Goal: Transaction & Acquisition: Book appointment/travel/reservation

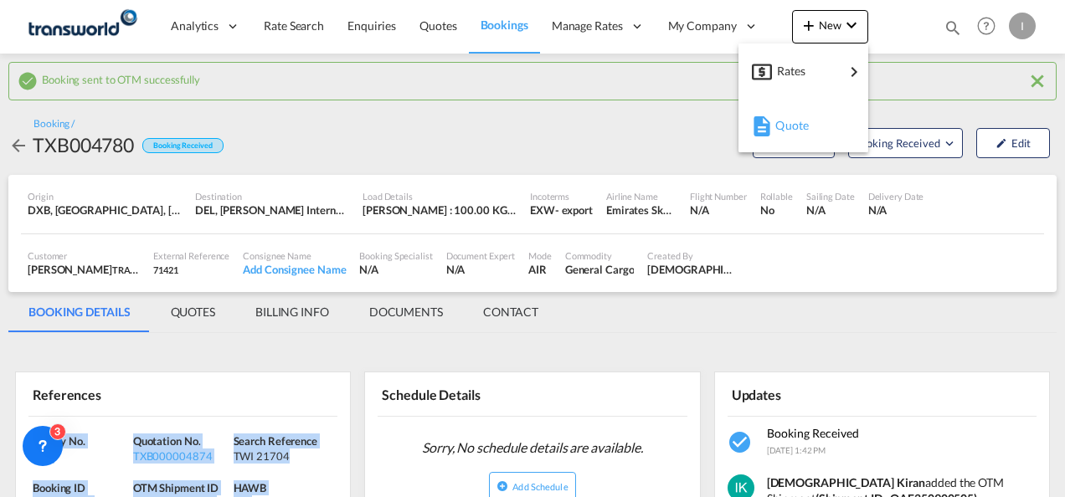
scroll to position [167, 0]
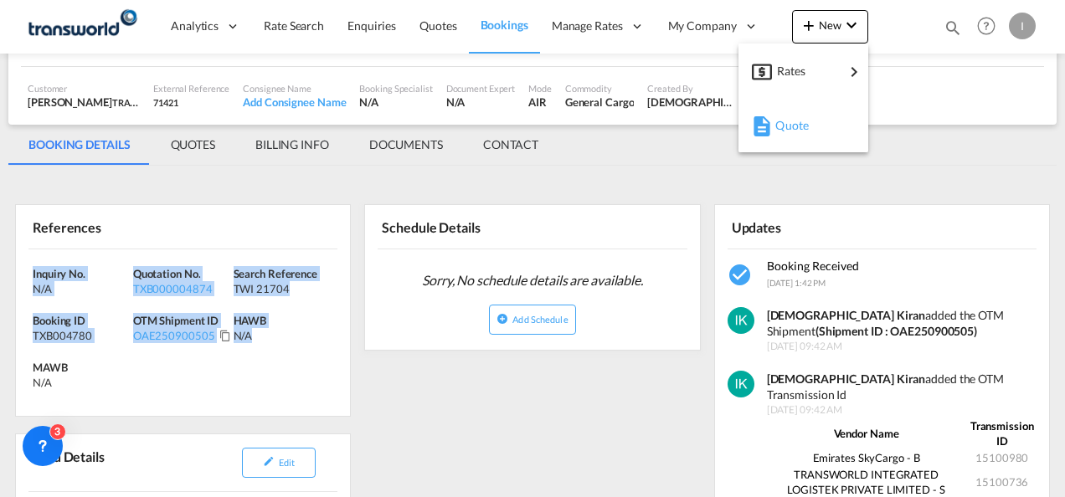
click at [778, 126] on span "Quote" at bounding box center [784, 125] width 18 height 33
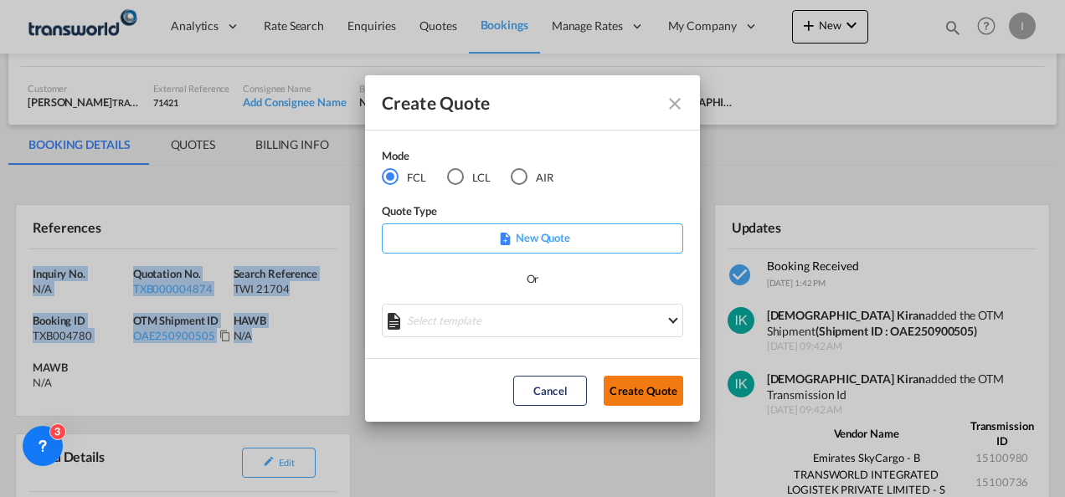
click at [659, 399] on button "Create Quote" at bounding box center [643, 391] width 80 height 30
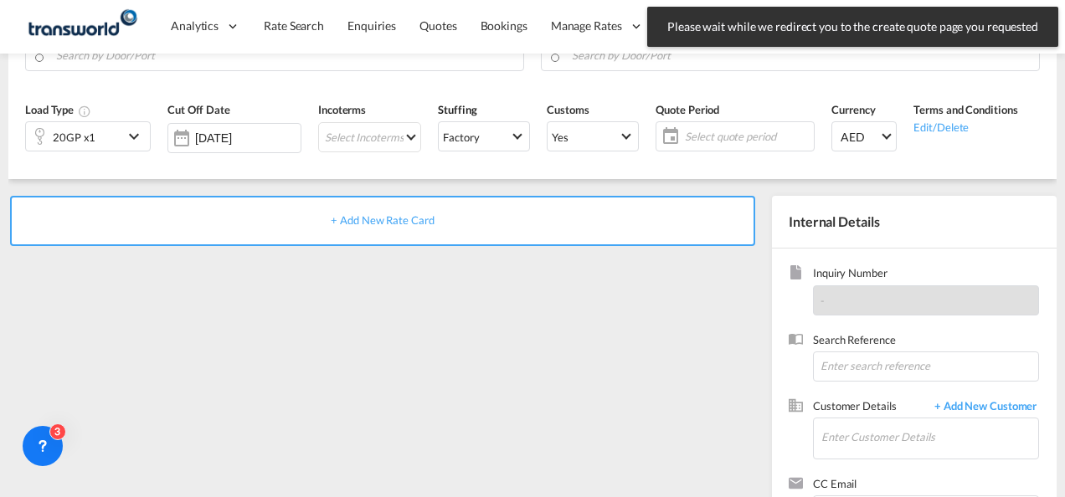
scroll to position [236, 0]
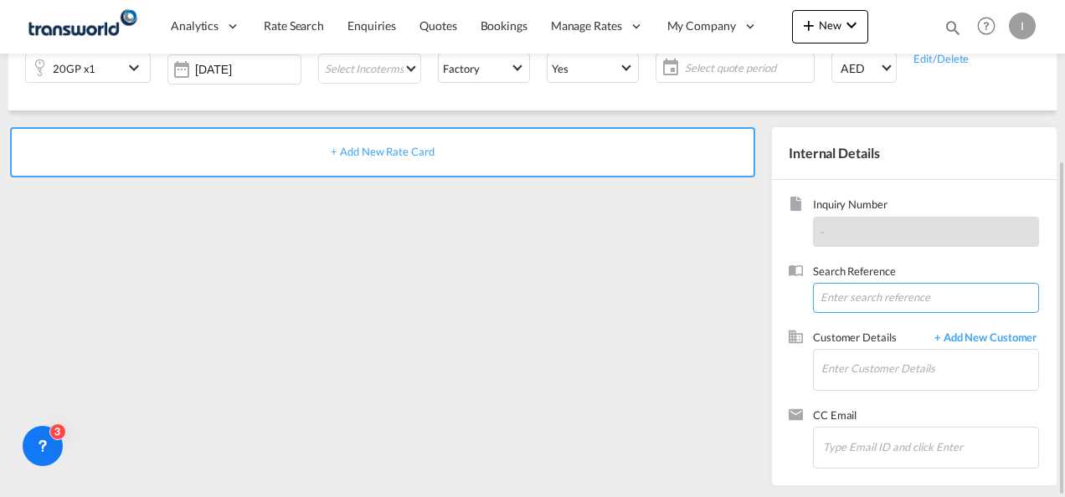
click at [899, 298] on input at bounding box center [926, 298] width 226 height 30
paste input "From Subject Received Size Categories Irishi Kiran FW: FORWARDER DETAILS FOR U/…"
type input "From Subject Received Size Categories Irishi Kiran FW: FORWARDER DETAILS FOR U/…"
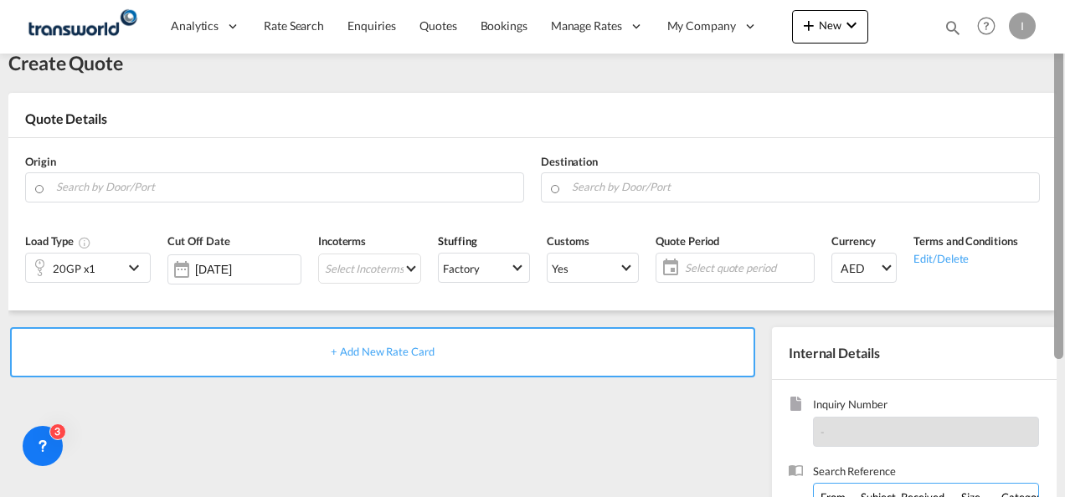
scroll to position [28, 0]
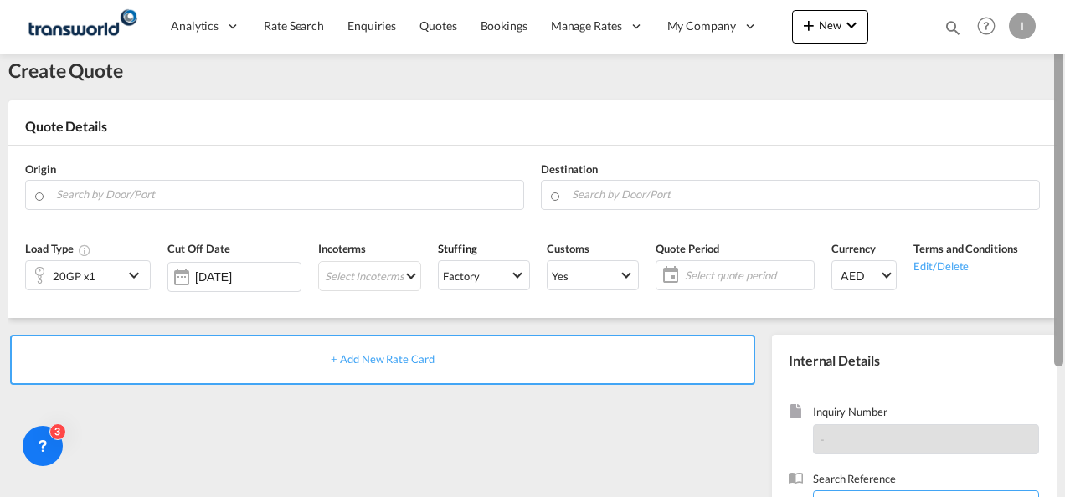
drag, startPoint x: 1057, startPoint y: 250, endPoint x: 1060, endPoint y: 111, distance: 139.0
click at [1060, 111] on div at bounding box center [1058, 200] width 9 height 331
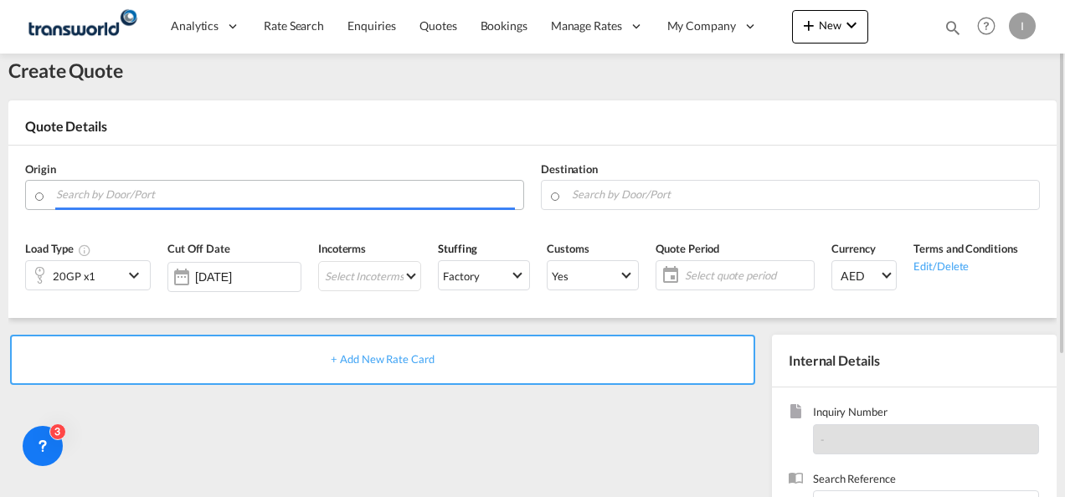
click at [381, 197] on input "Search by Door/Port" at bounding box center [285, 194] width 459 height 29
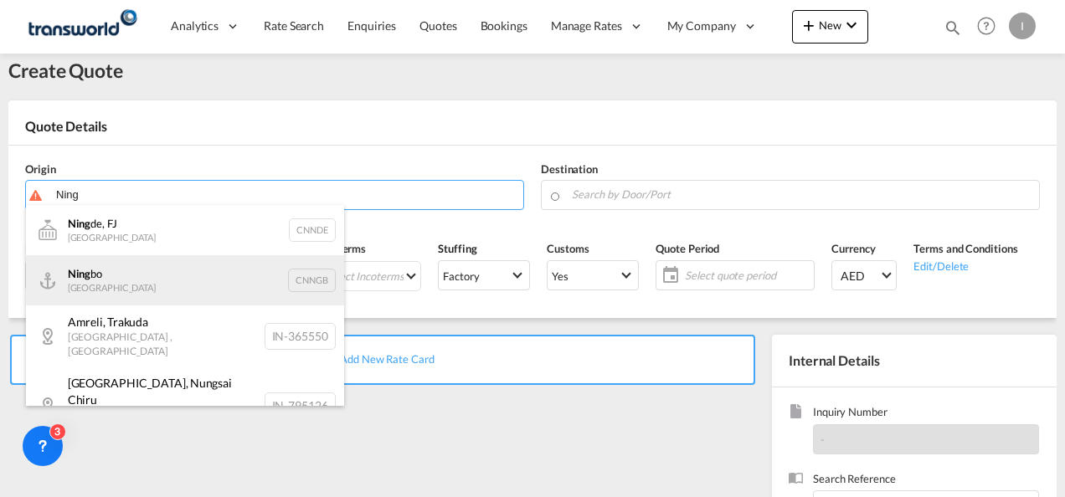
click at [176, 286] on div "Ning bo China CNNGB" at bounding box center [185, 280] width 318 height 50
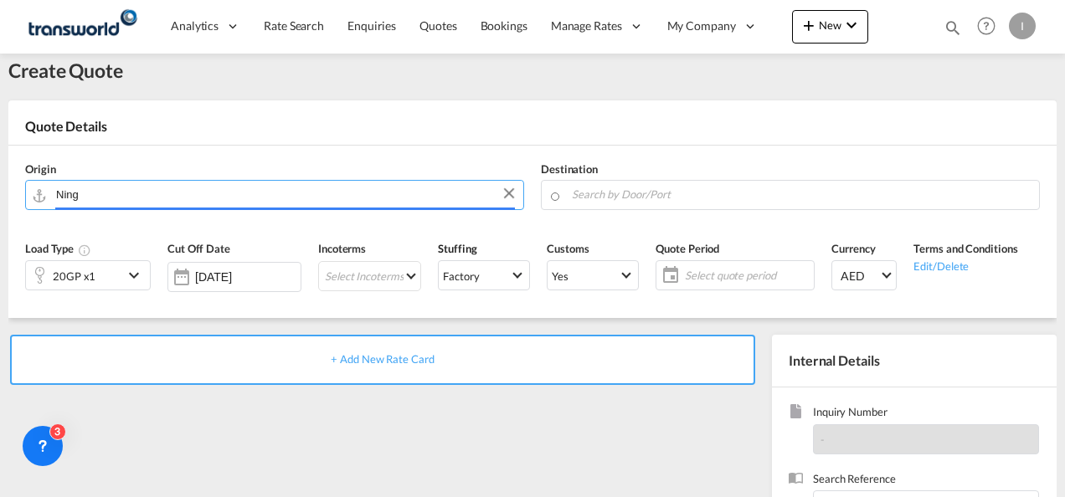
type input "Ningbo, CNNGB"
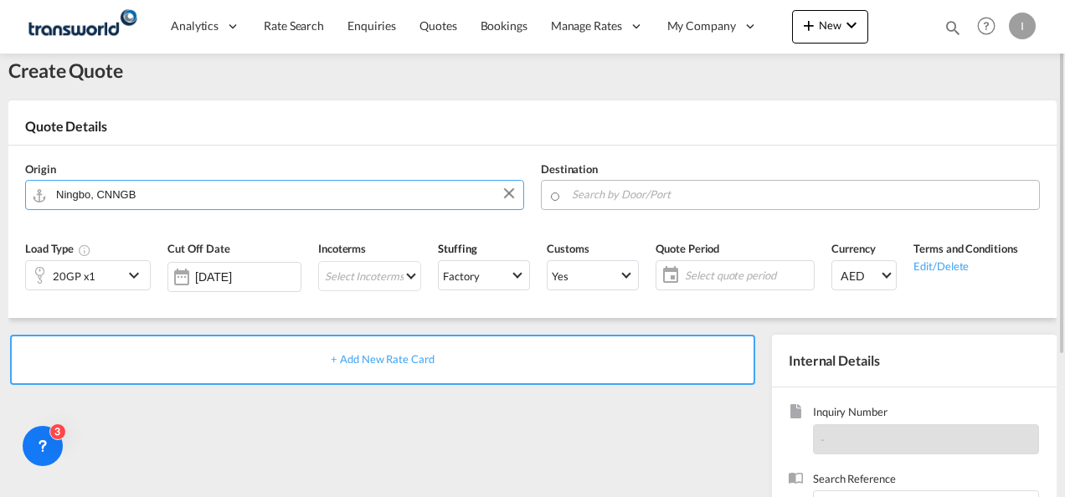
click at [657, 198] on input "Search by Door/Port" at bounding box center [801, 194] width 459 height 29
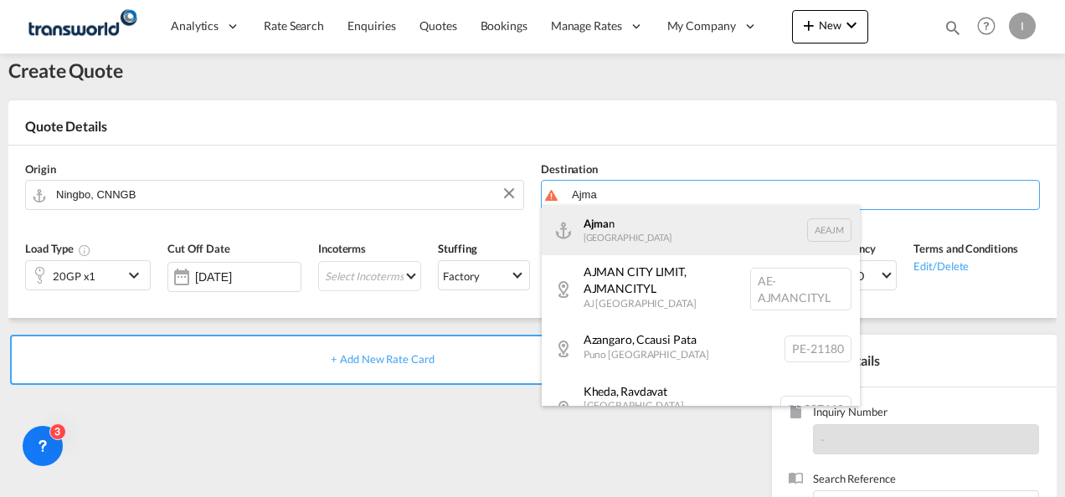
click at [628, 236] on div "Ajma n [GEOGRAPHIC_DATA] [GEOGRAPHIC_DATA]" at bounding box center [701, 230] width 318 height 50
type input "Ajman, AEAJM"
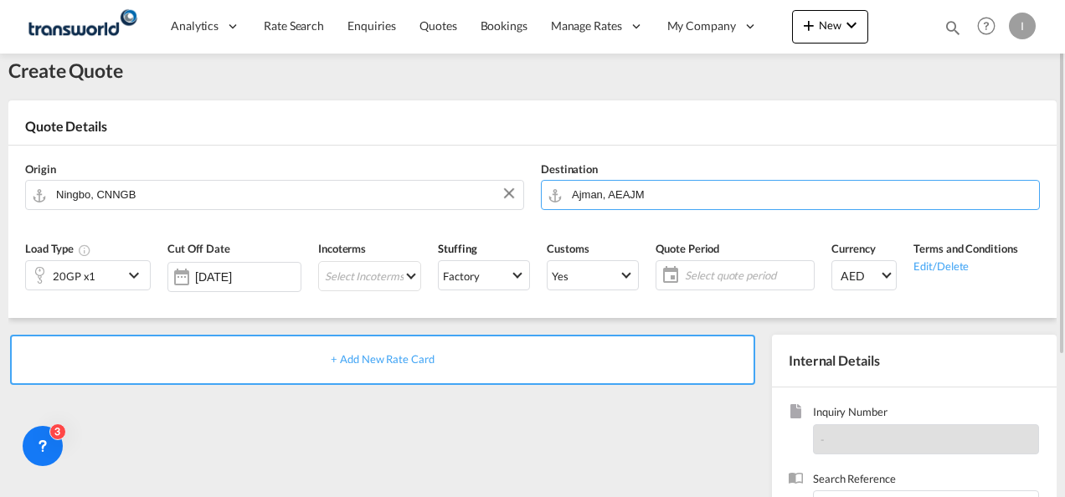
click at [105, 276] on div "20GP x1" at bounding box center [74, 275] width 97 height 28
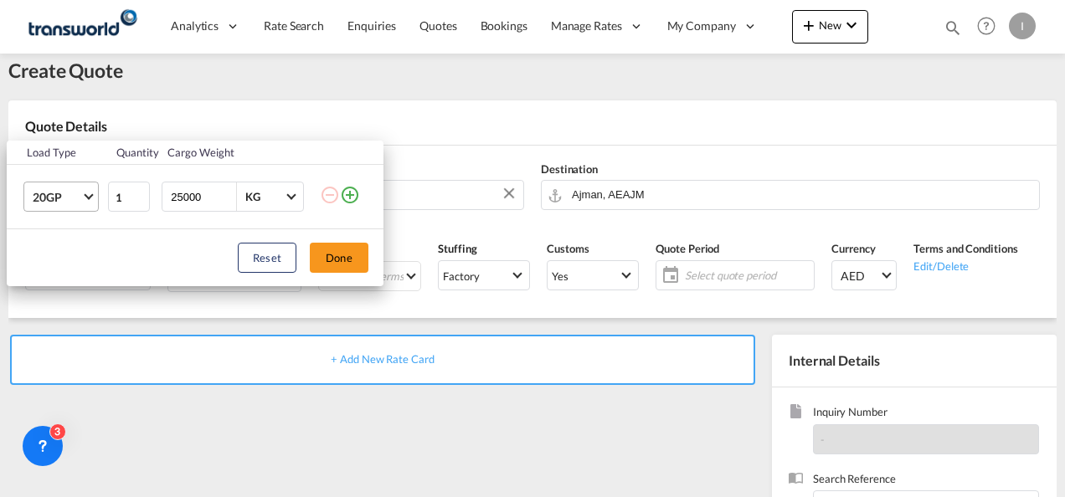
click at [83, 196] on md-select-value "20GP" at bounding box center [64, 196] width 67 height 28
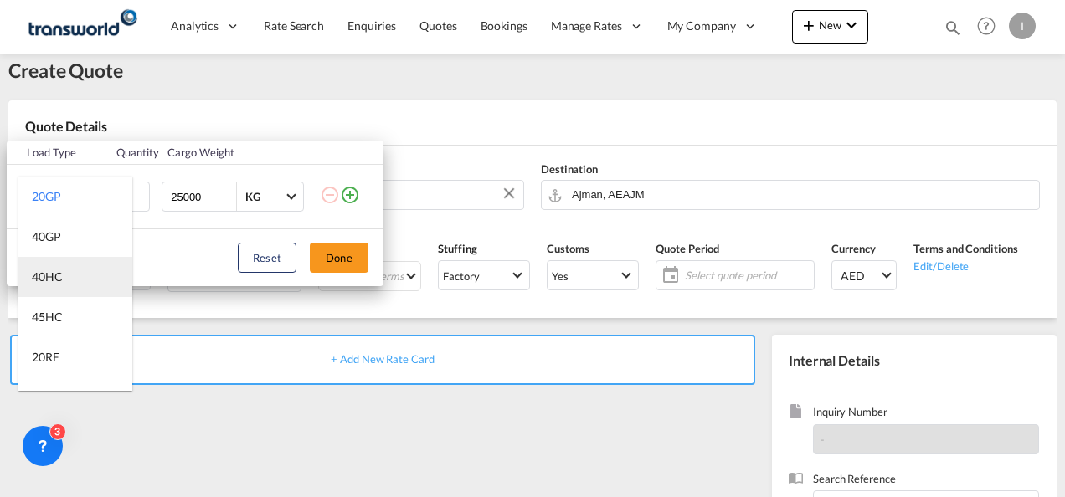
click at [57, 274] on div "40HC" at bounding box center [47, 277] width 31 height 17
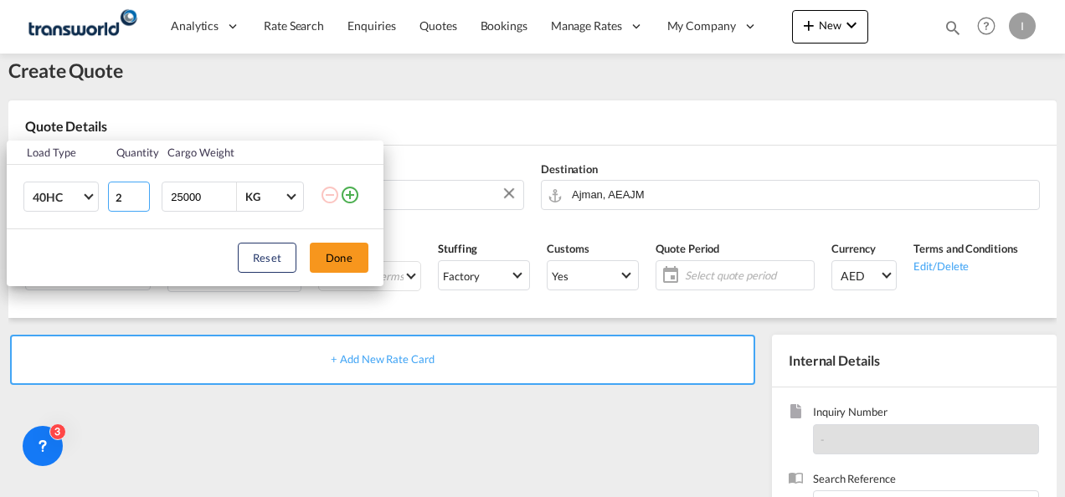
click at [144, 191] on input "2" at bounding box center [129, 197] width 42 height 30
click at [144, 191] on input "3" at bounding box center [129, 197] width 42 height 30
click at [144, 191] on input "4" at bounding box center [129, 197] width 42 height 30
click at [144, 191] on input "5" at bounding box center [129, 197] width 42 height 30
type input "6"
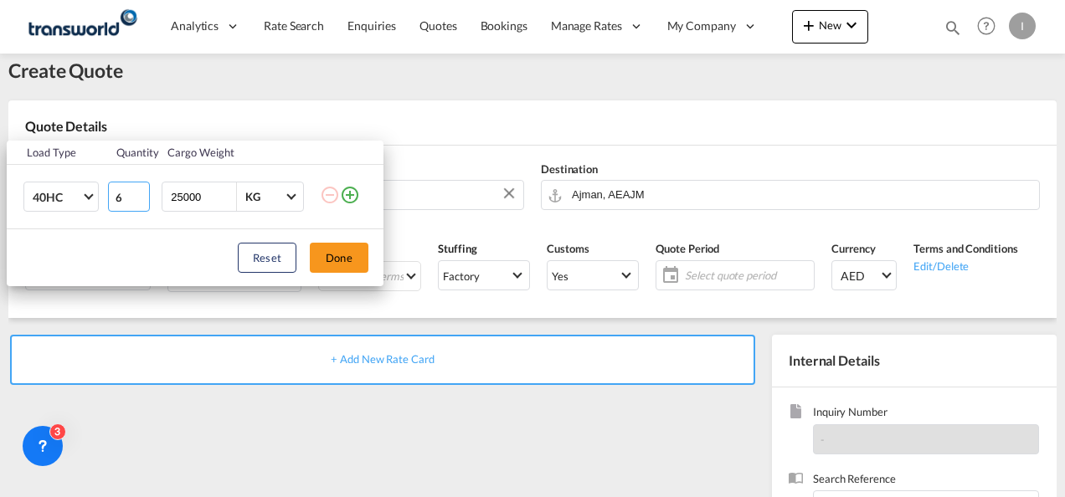
click at [144, 191] on input "6" at bounding box center [129, 197] width 42 height 30
click at [362, 264] on button "Done" at bounding box center [339, 258] width 59 height 30
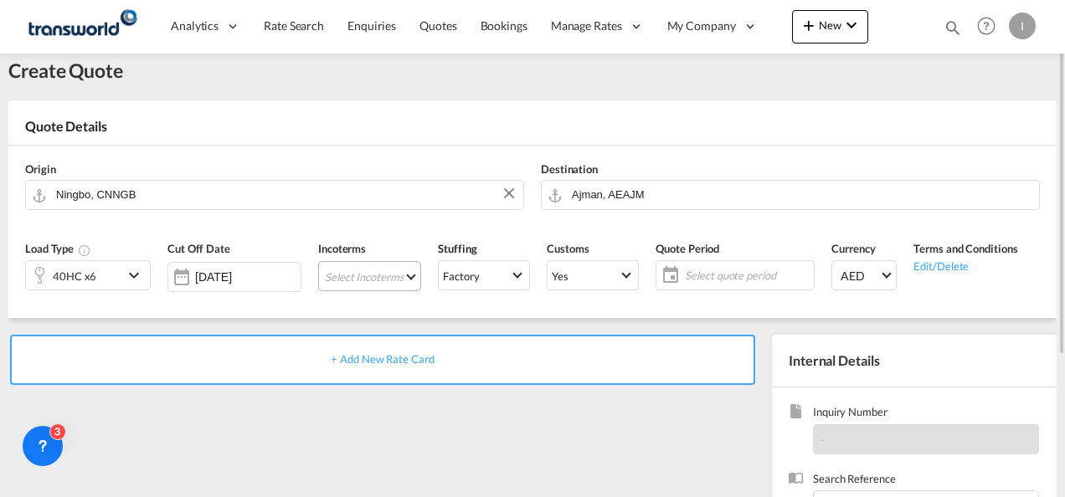
click at [359, 275] on md-select "Select Incoterms FCA - import Free Carrier DAP - export Delivered at Place DDP …" at bounding box center [369, 276] width 103 height 30
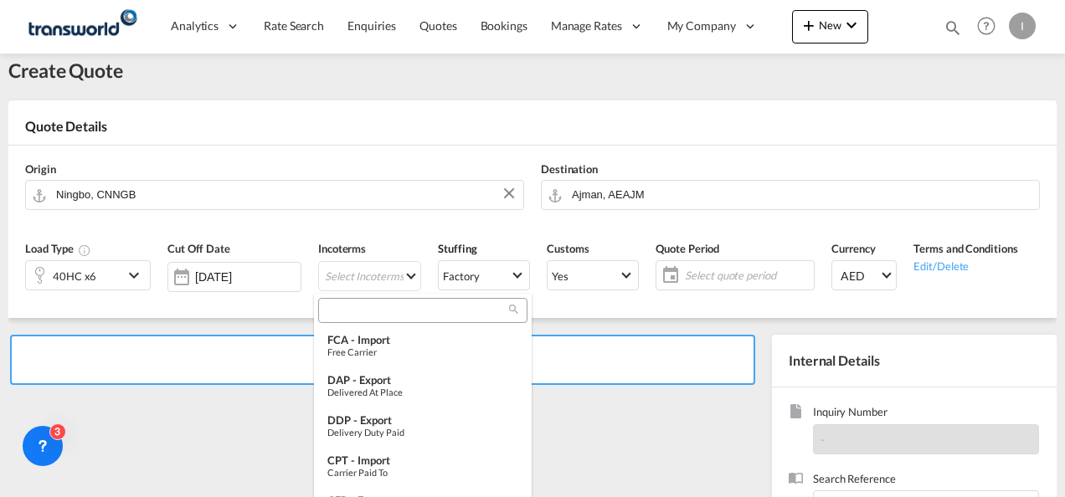
click at [338, 306] on input "search" at bounding box center [416, 310] width 186 height 15
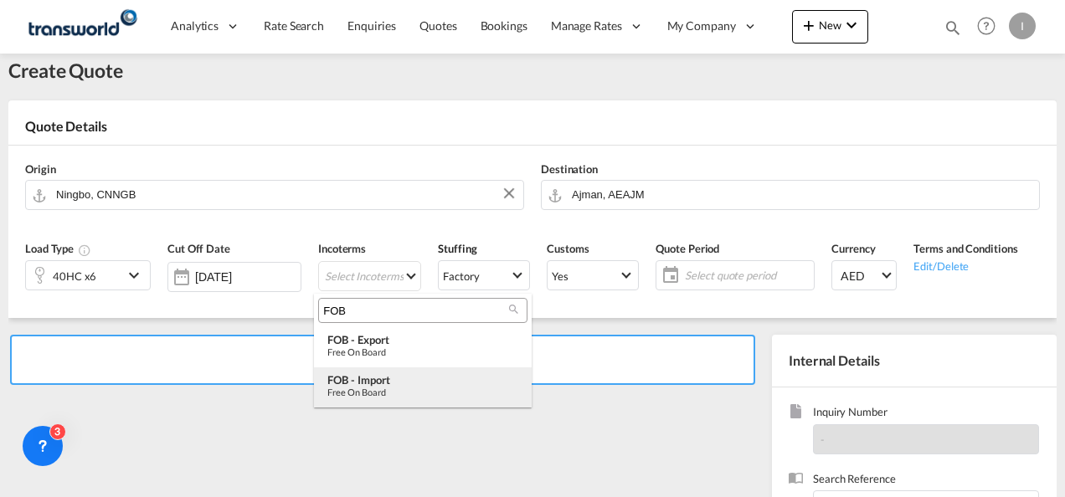
type input "FOB"
click at [372, 390] on div "Free on Board" at bounding box center [422, 392] width 191 height 11
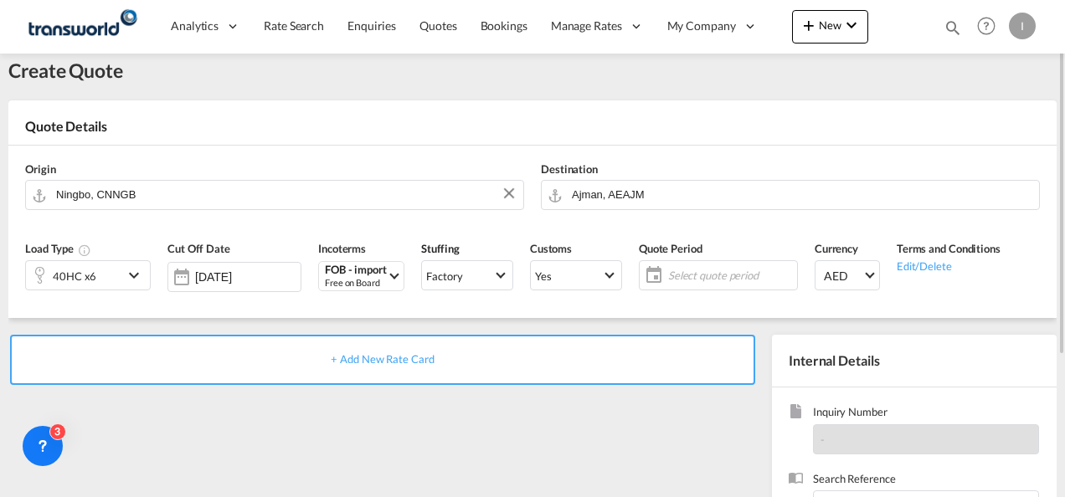
click at [706, 266] on span "Select quote period" at bounding box center [730, 275] width 133 height 23
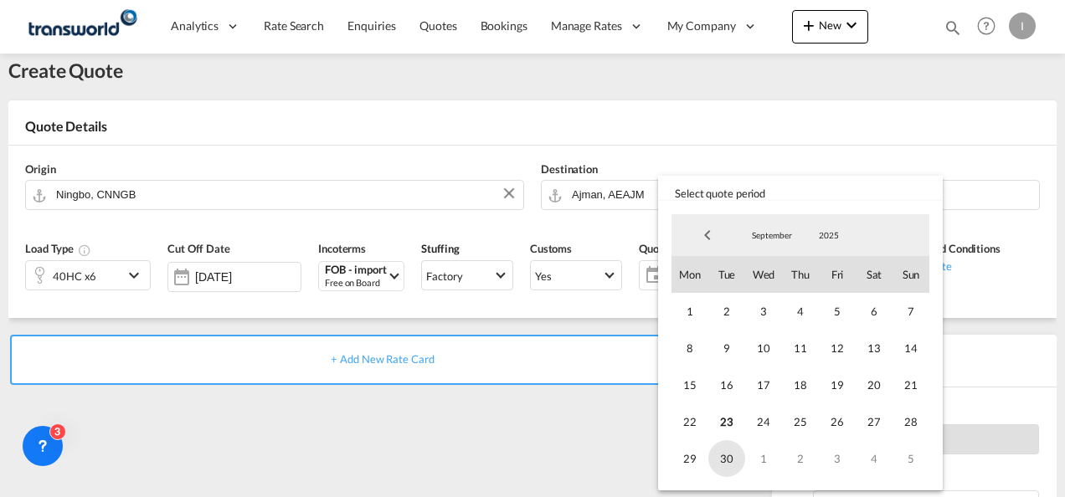
click at [727, 444] on span "30" at bounding box center [726, 458] width 37 height 37
click at [613, 463] on md-backdrop at bounding box center [532, 248] width 1065 height 497
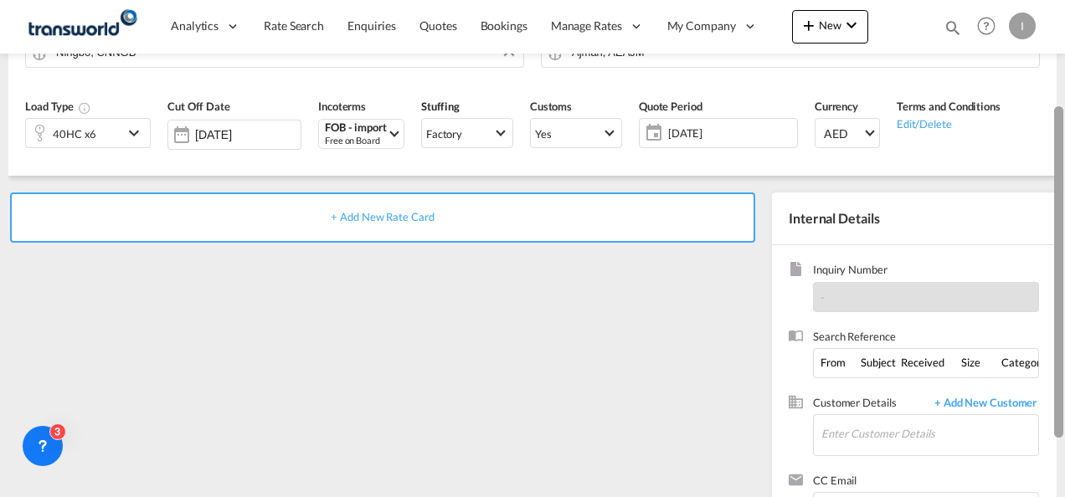
drag, startPoint x: 1060, startPoint y: 323, endPoint x: 1051, endPoint y: 421, distance: 98.3
click at [1051, 421] on md-content "Analytics Reports Dashboard Rate Search Enquiries Quotes Bookings" at bounding box center [532, 248] width 1065 height 497
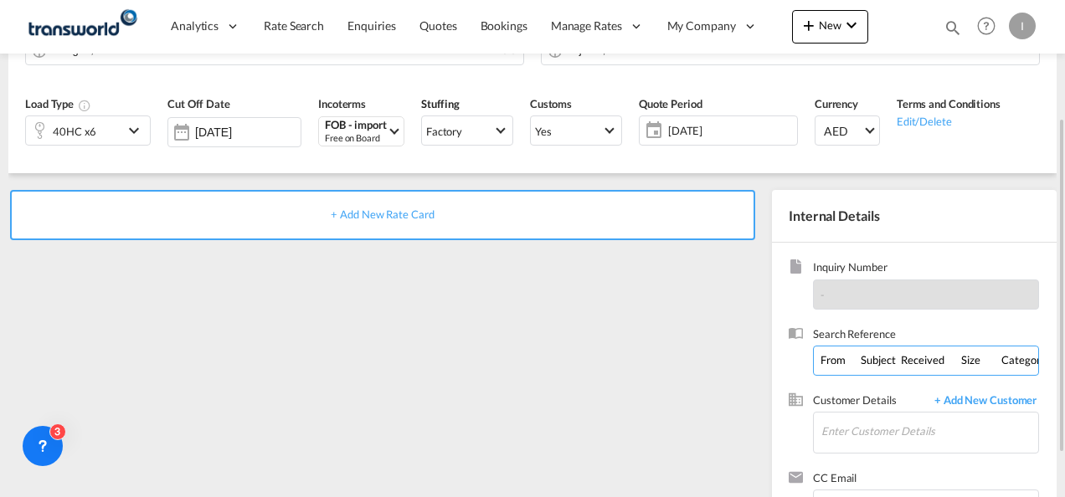
click at [860, 357] on input "From Subject Received Size Categories Irishi Kiran FW: FORWARDER DETAILS FOR U/…" at bounding box center [926, 361] width 226 height 30
paste input "U/25B/F169"
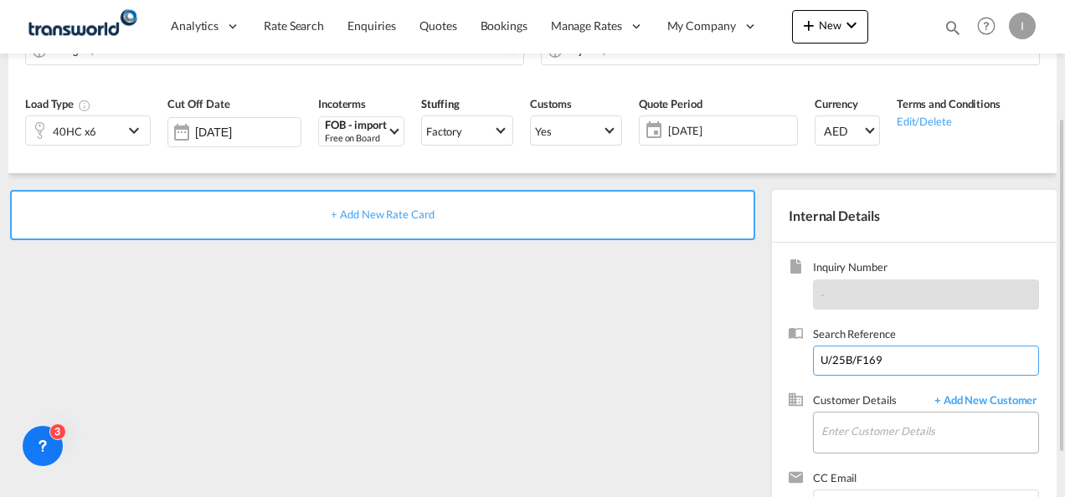
type input "U/25B/F169"
click at [842, 432] on input "Enter Customer Details" at bounding box center [929, 432] width 217 height 38
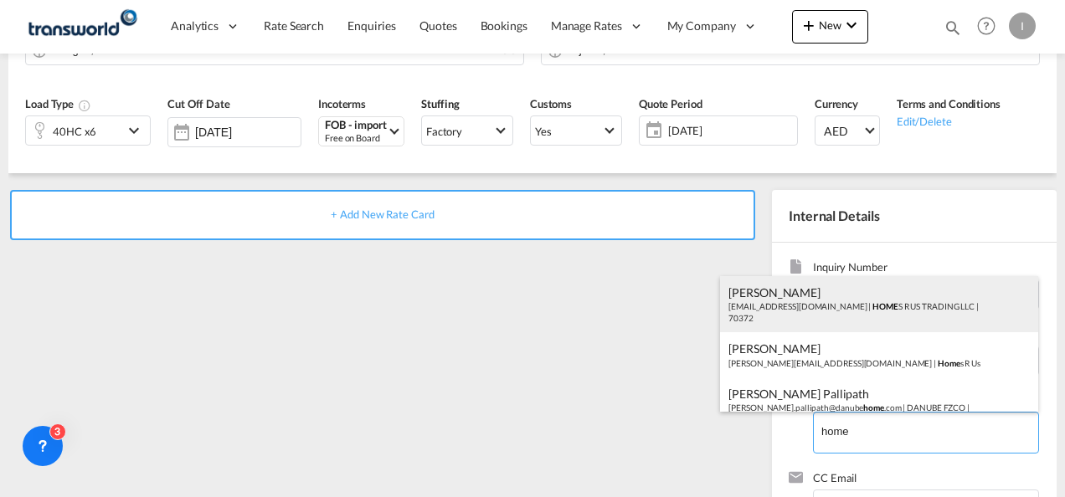
click at [780, 307] on div "Abhay S [EMAIL_ADDRESS][DOMAIN_NAME] | HOME S R US TRADING LLC | 70372" at bounding box center [879, 304] width 318 height 57
type input "HOMES R US TRADING LLC, Abhay S, [EMAIL_ADDRESS][DOMAIN_NAME]"
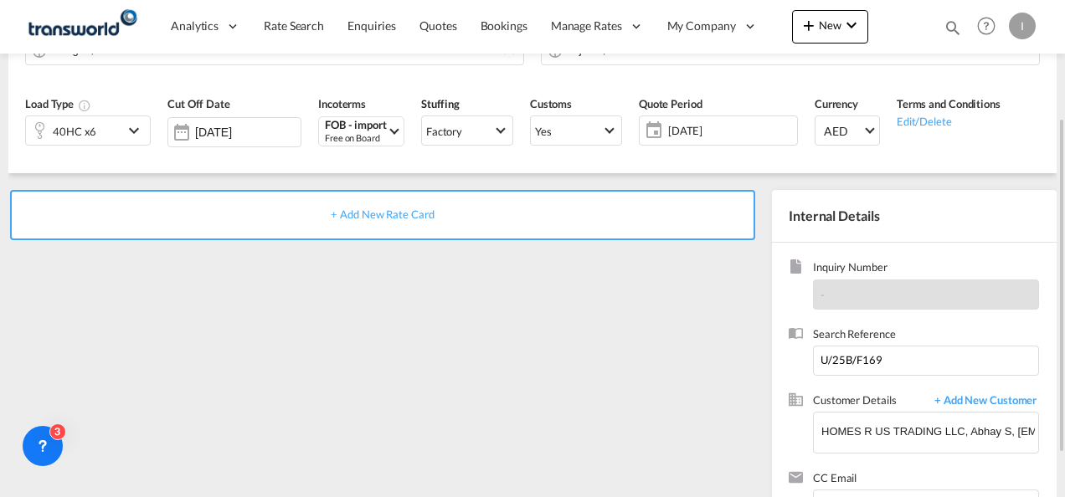
click at [363, 210] on span "+ Add New Rate Card" at bounding box center [382, 214] width 103 height 13
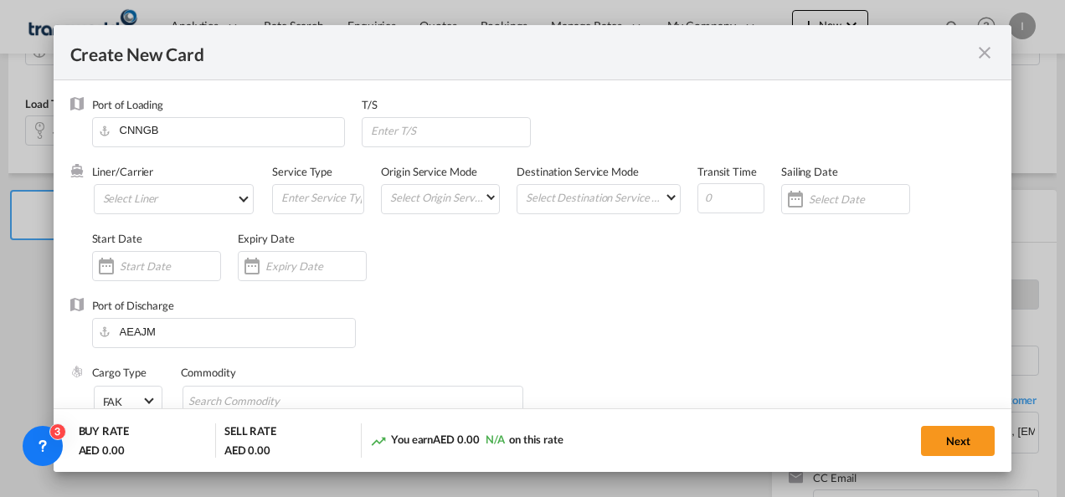
type input "Basic Ocean Freight"
select select "per equipment"
click at [181, 194] on md-select "Select Liner 2HM LOGISTICS D.O.O. / TDWC-CAPODISTRI 2HM LOGISTICS D.O.O. / TDWC…" at bounding box center [174, 199] width 161 height 30
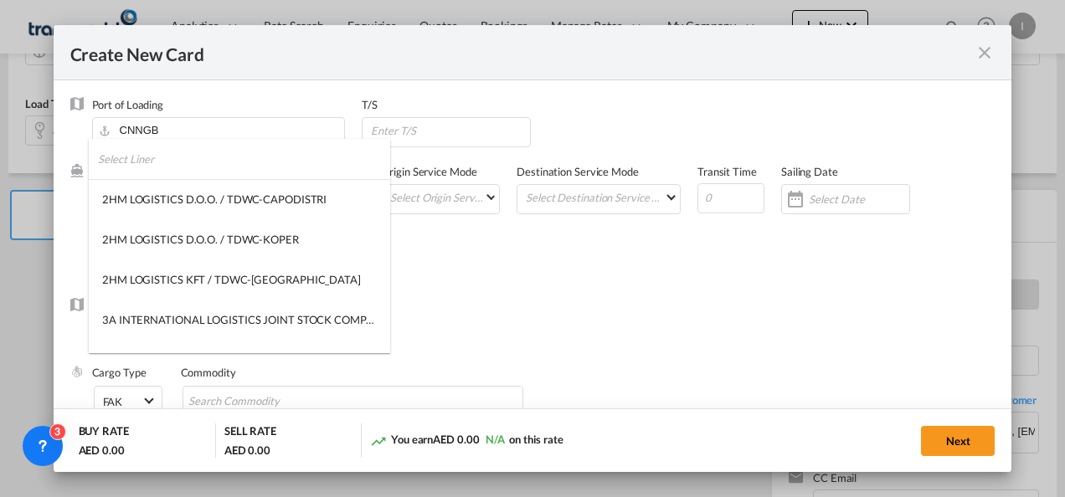
click at [139, 167] on input "search" at bounding box center [244, 159] width 292 height 40
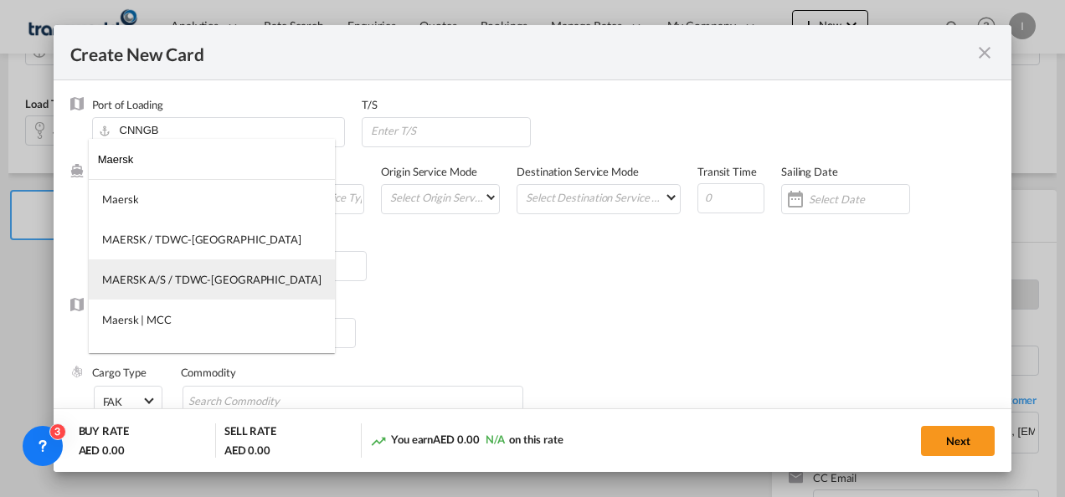
type input "Maersk"
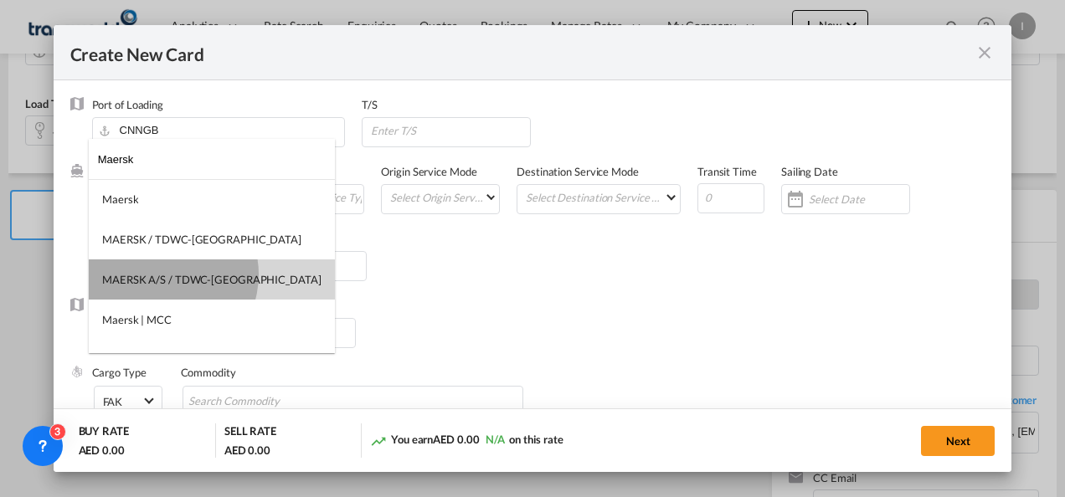
click at [162, 275] on div "MAERSK A/S / TDWC-[GEOGRAPHIC_DATA]" at bounding box center [211, 279] width 219 height 15
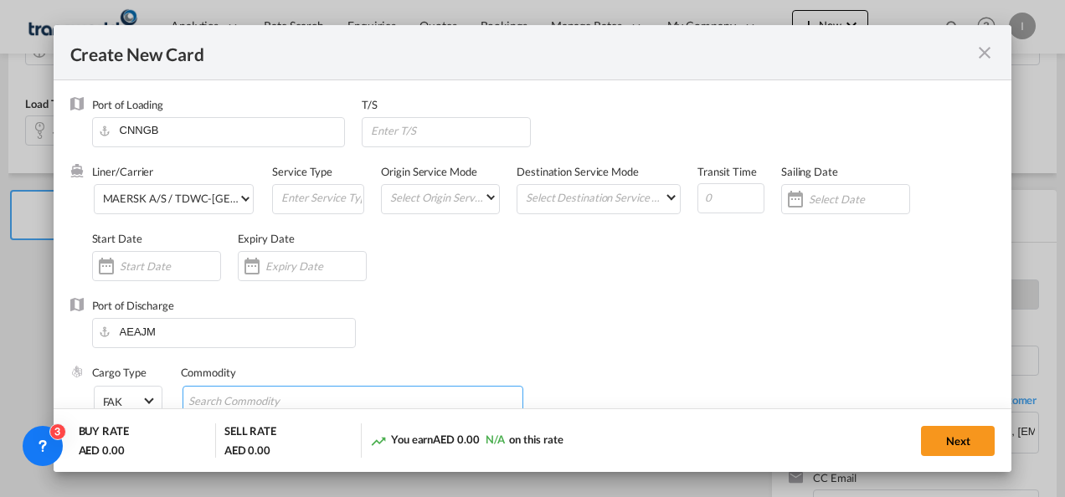
click at [300, 399] on input "Search Commodity" at bounding box center [264, 401] width 153 height 27
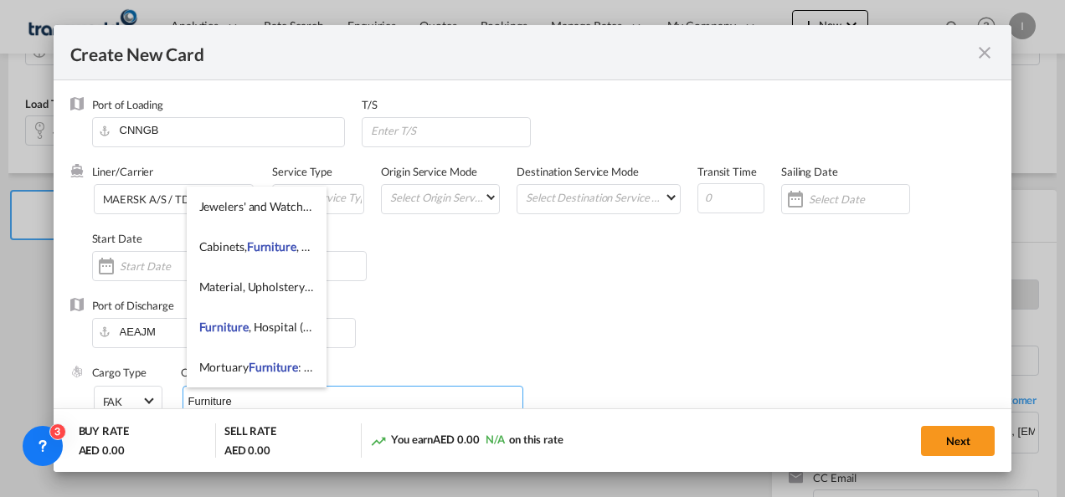
type input "Furniture"
click at [367, 362] on div "Port of Discharge [GEOGRAPHIC_DATA]" at bounding box center [532, 331] width 925 height 67
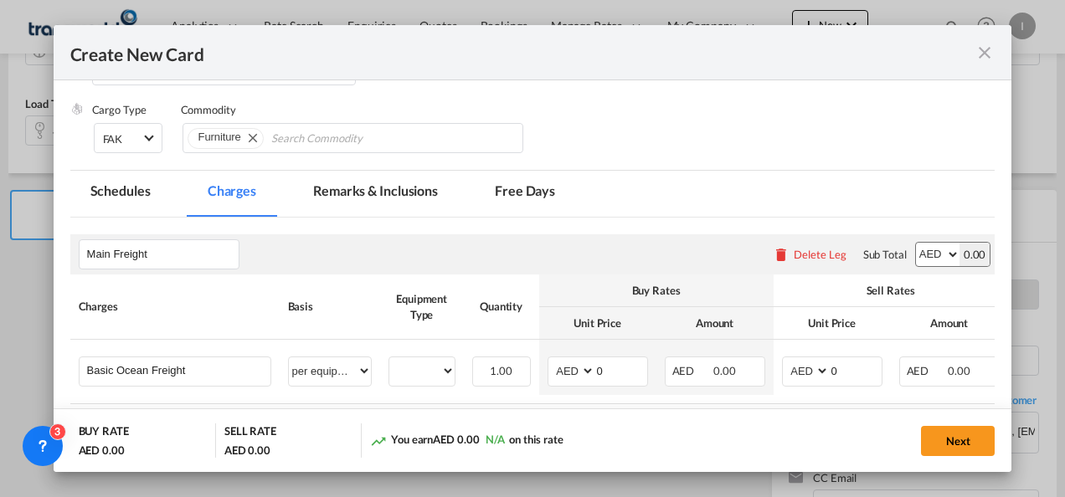
scroll to position [298, 0]
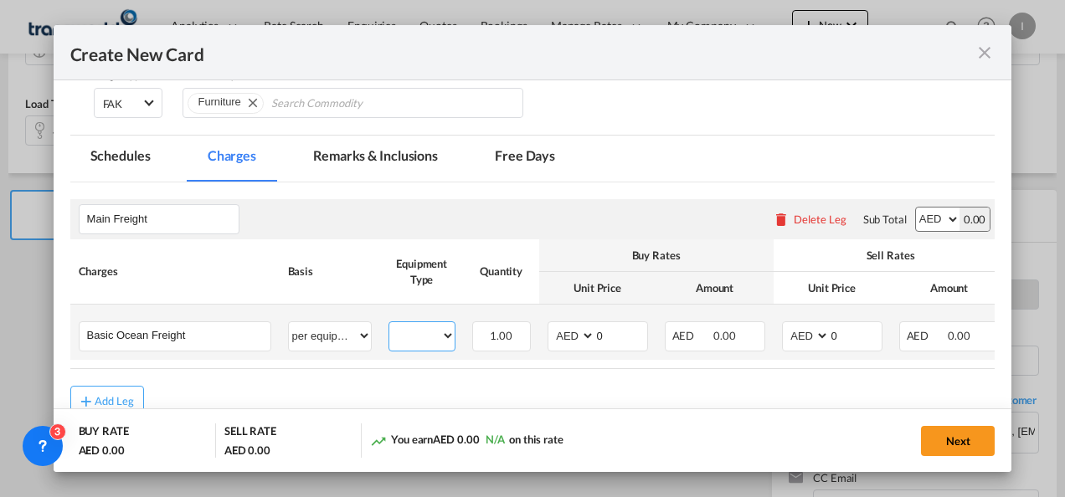
click at [410, 333] on select "40HC" at bounding box center [421, 336] width 65 height 23
select select "40HC"
click at [389, 325] on select "40HC" at bounding box center [421, 336] width 65 height 23
click at [556, 331] on select "AED AFN ALL AMD ANG AOA ARS AUD AWG AZN BAM BBD BDT BGN BHD BIF BMD BND [PERSON…" at bounding box center [573, 336] width 44 height 23
select select "string:USD"
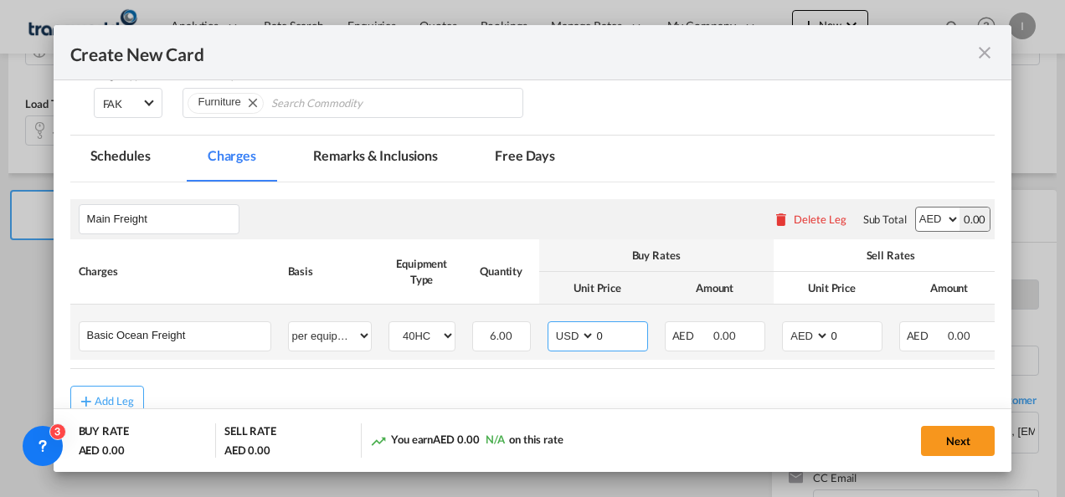
click at [551, 325] on select "AED AFN ALL AMD ANG AOA ARS AUD AWG AZN BAM BBD BDT BGN BHD BIF BMD BND [PERSON…" at bounding box center [573, 336] width 44 height 23
click at [614, 334] on input "0" at bounding box center [621, 334] width 52 height 25
type input "650"
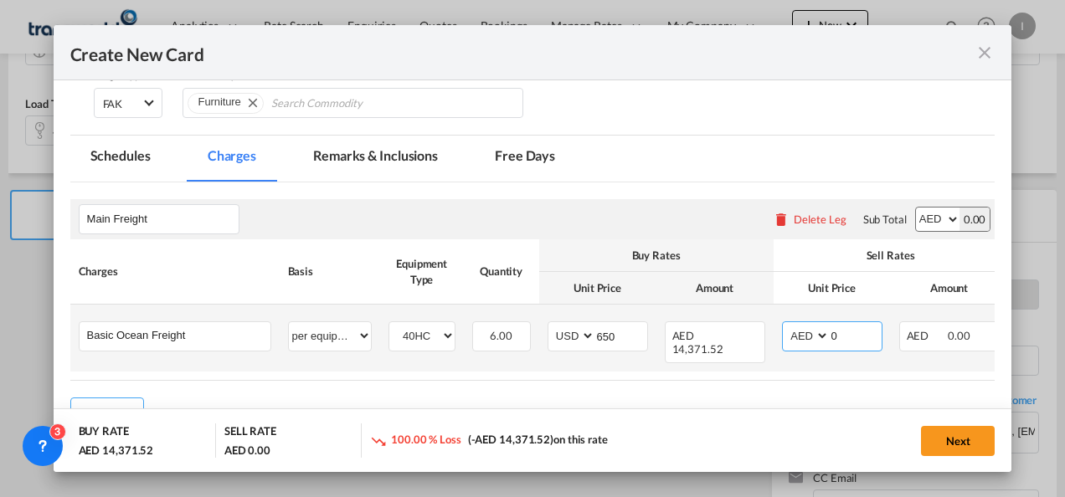
click at [797, 333] on select "AED AFN ALL AMD ANG AOA ARS AUD AWG AZN BAM BBD BDT BGN BHD BIF BMD BND [PERSON…" at bounding box center [807, 336] width 44 height 23
select select "string:USD"
click at [830, 335] on input "0" at bounding box center [855, 334] width 52 height 25
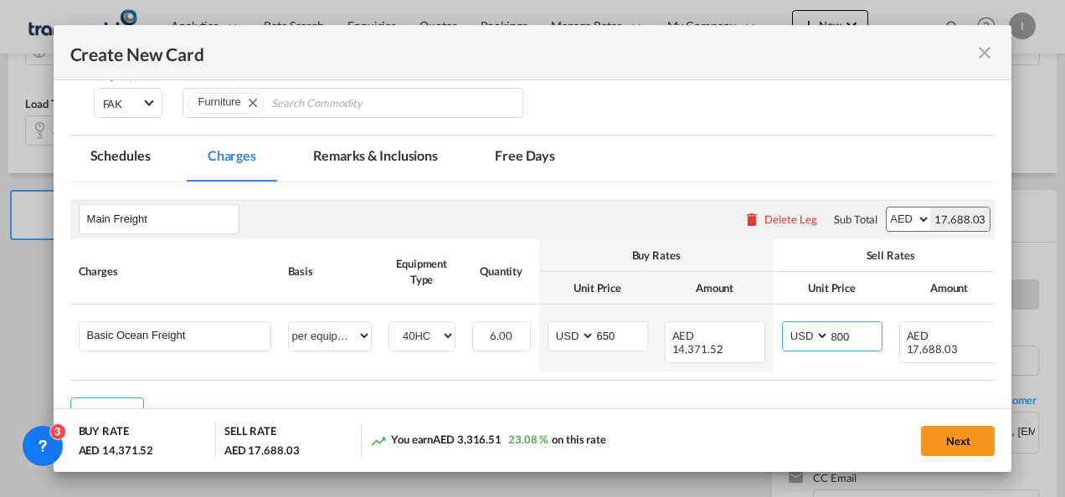
type input "800"
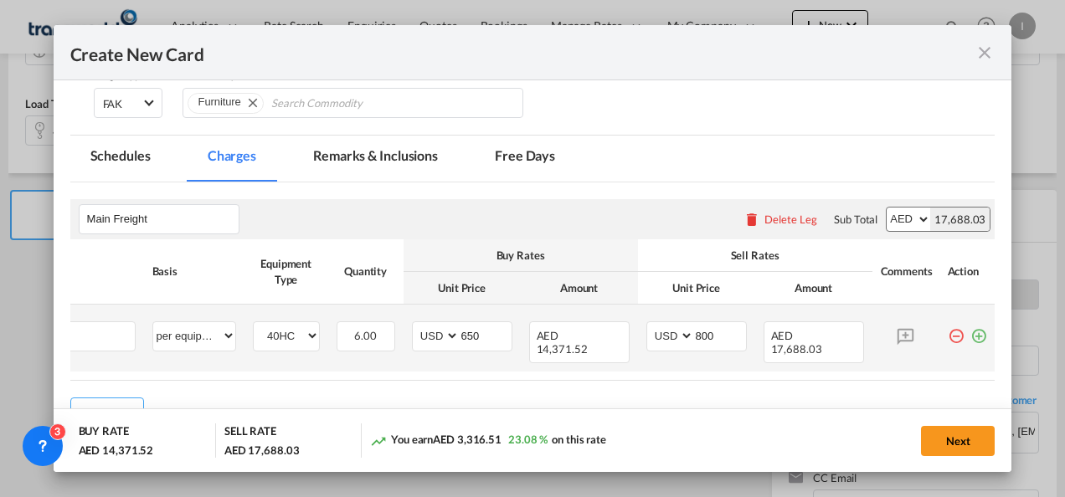
click at [970, 338] on md-icon "icon-plus-circle-outline green-400-fg" at bounding box center [978, 329] width 17 height 17
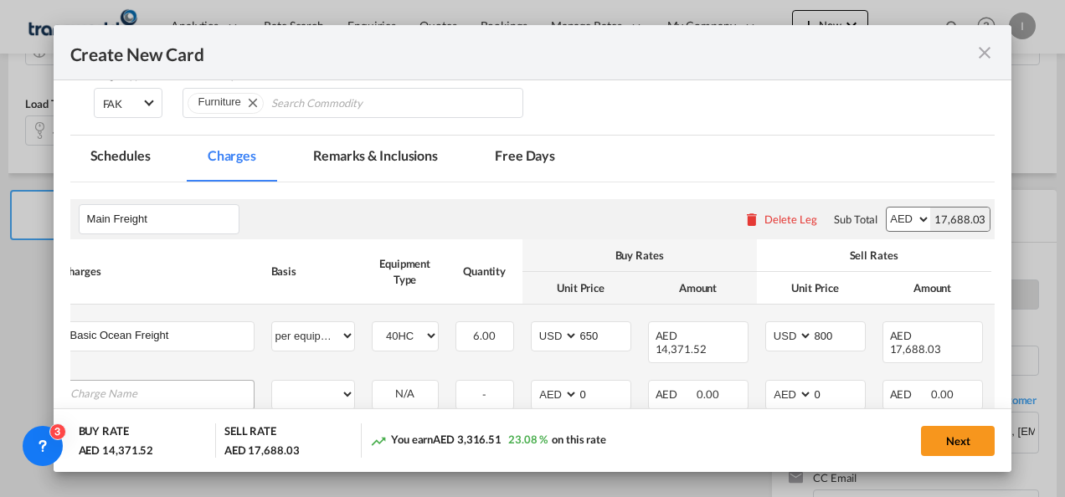
click at [146, 392] on input "Charge Name" at bounding box center [161, 393] width 183 height 25
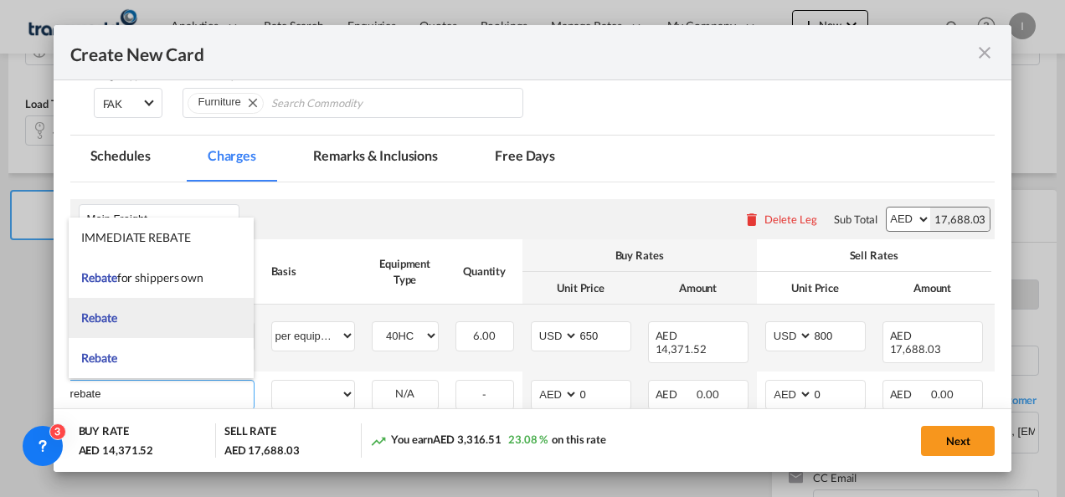
click at [111, 330] on li "Rebate" at bounding box center [161, 318] width 185 height 40
type input "Rebate"
select select "per equipment"
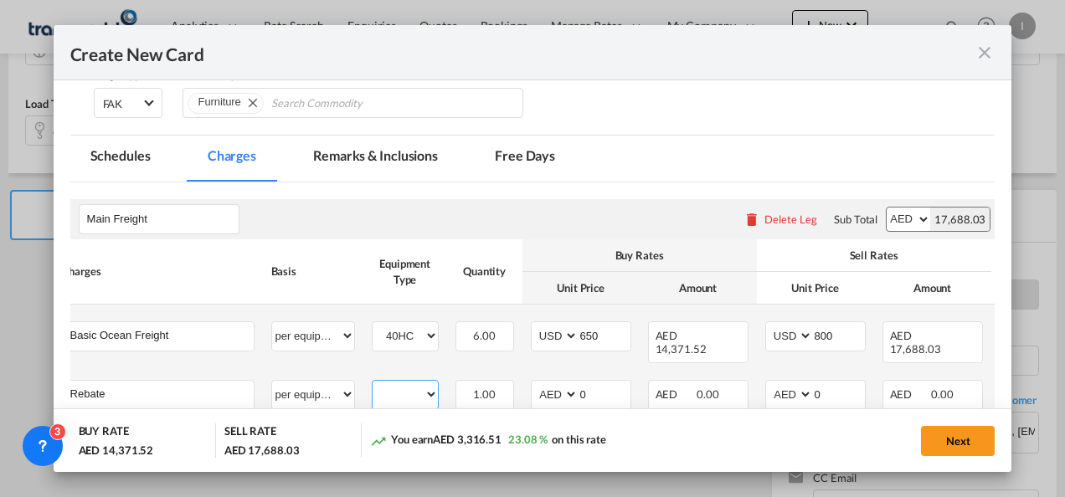
click at [401, 390] on select "40HC" at bounding box center [404, 394] width 65 height 23
select select "40HC"
click at [372, 383] on select "40HC" at bounding box center [404, 394] width 65 height 23
click at [541, 398] on select "AED AFN ALL AMD ANG AOA ARS AUD AWG AZN BAM BBD BDT BGN BHD BIF BMD BND [PERSON…" at bounding box center [556, 394] width 44 height 23
select select "string:USD"
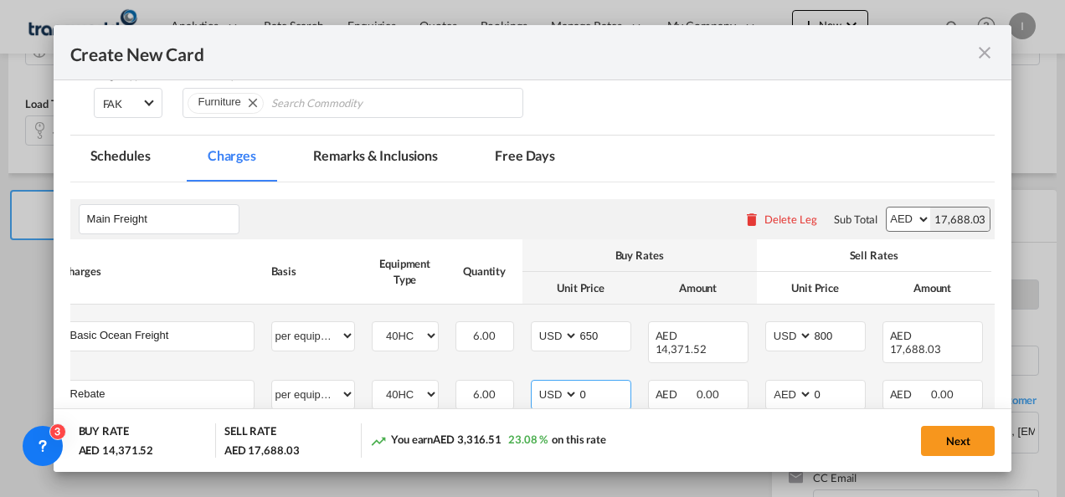
click at [534, 383] on select "AED AFN ALL AMD ANG AOA ARS AUD AWG AZN BAM BBD BDT BGN BHD BIF BMD BND [PERSON…" at bounding box center [556, 394] width 44 height 23
click at [609, 398] on input "0" at bounding box center [604, 393] width 52 height 25
type input "25"
click at [631, 433] on div "You earn AED 2,763.76 18.52 % on this rate" at bounding box center [507, 441] width 275 height 34
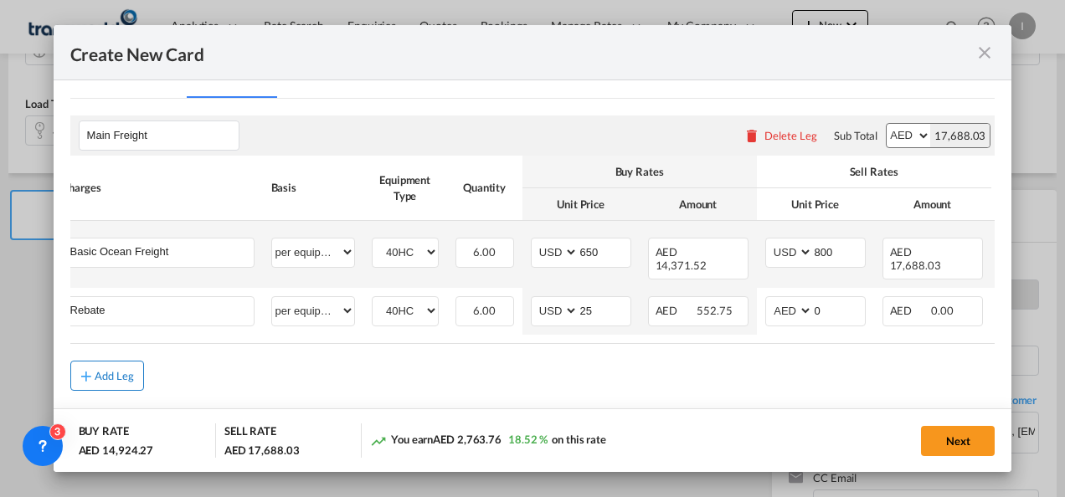
click at [95, 372] on div "Add Leg" at bounding box center [115, 376] width 40 height 10
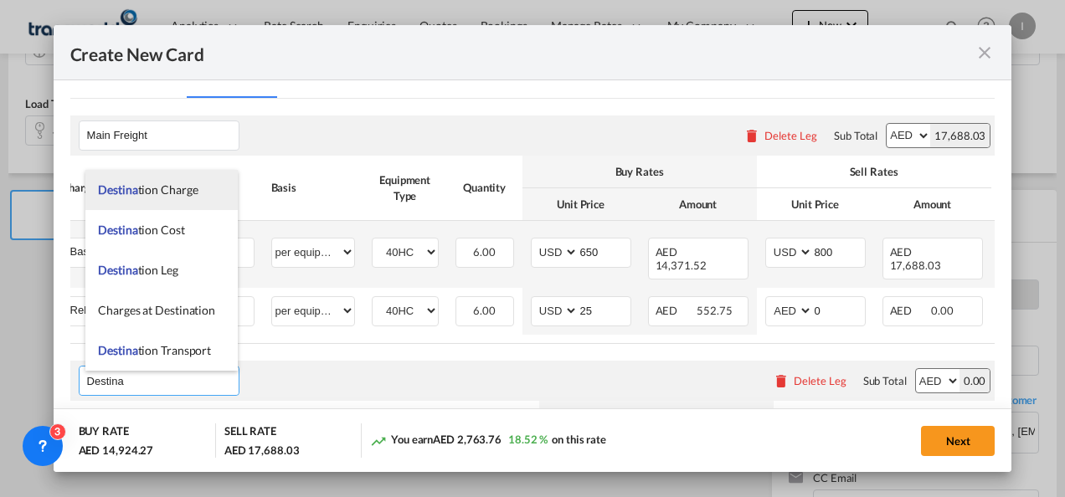
click at [124, 199] on li "Destina tion Charge" at bounding box center [161, 190] width 152 height 40
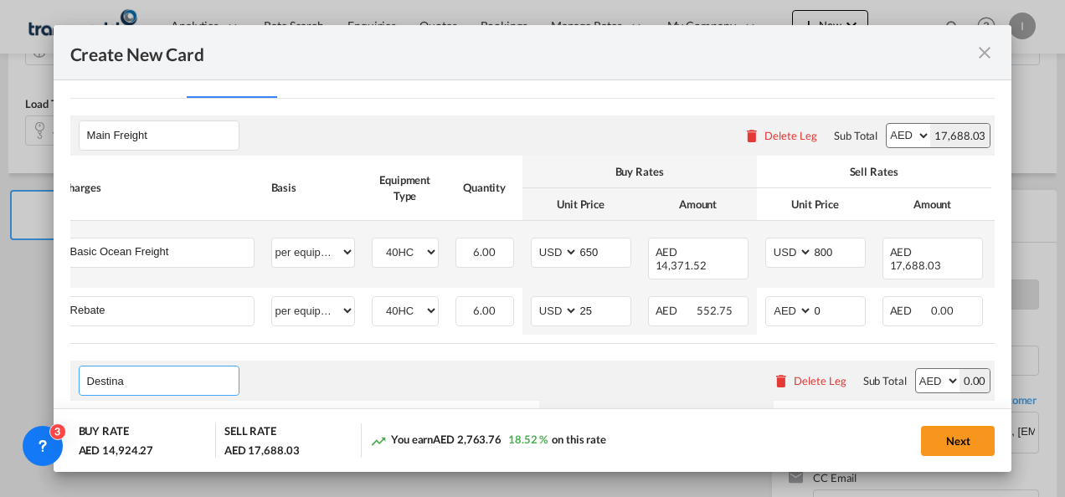
type input "Destination Charge"
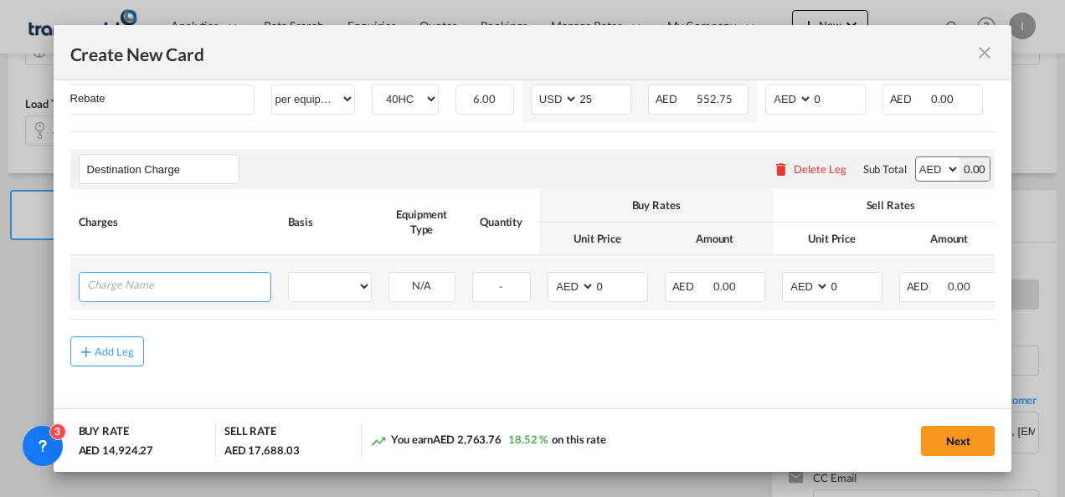
click at [207, 278] on input "Charge Name" at bounding box center [178, 285] width 183 height 25
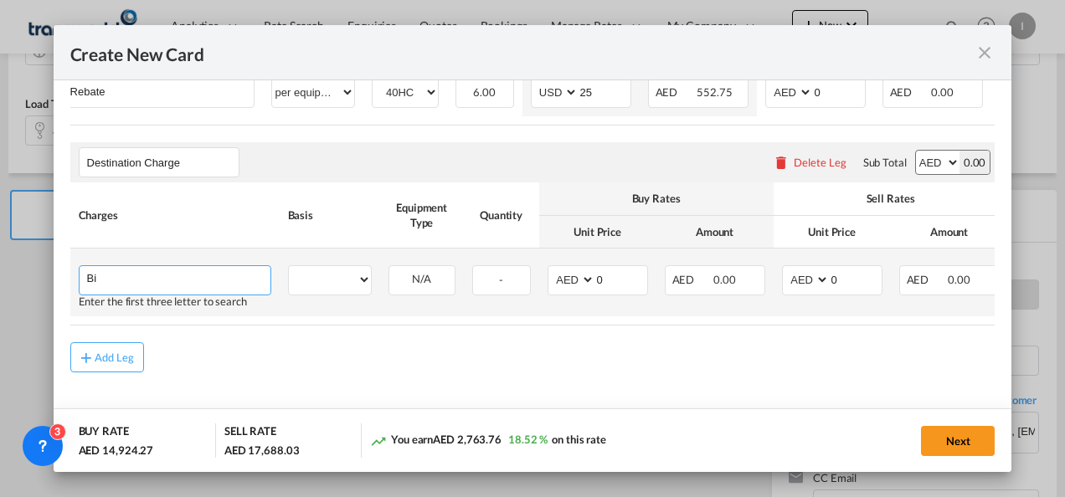
type input "B"
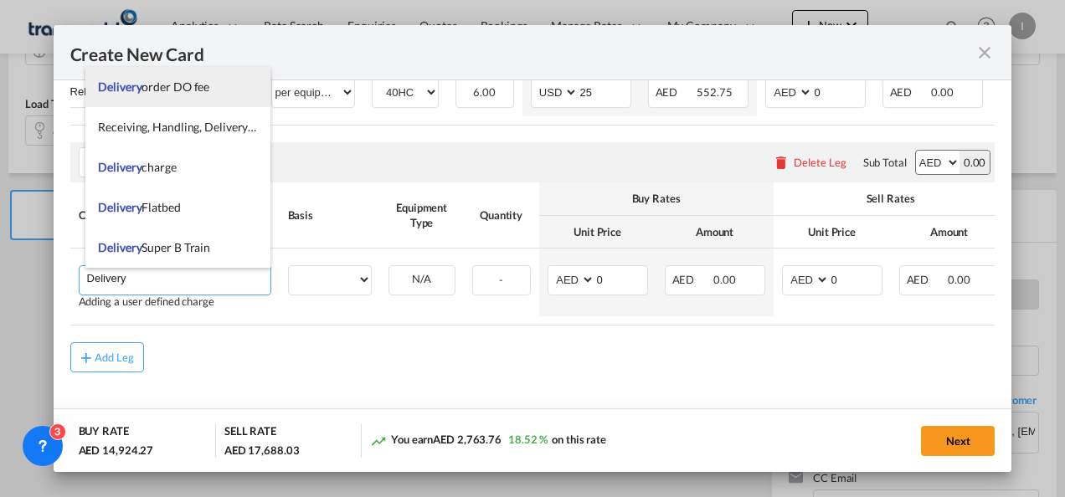
click at [203, 95] on li "Delivery order DO fee" at bounding box center [177, 87] width 185 height 40
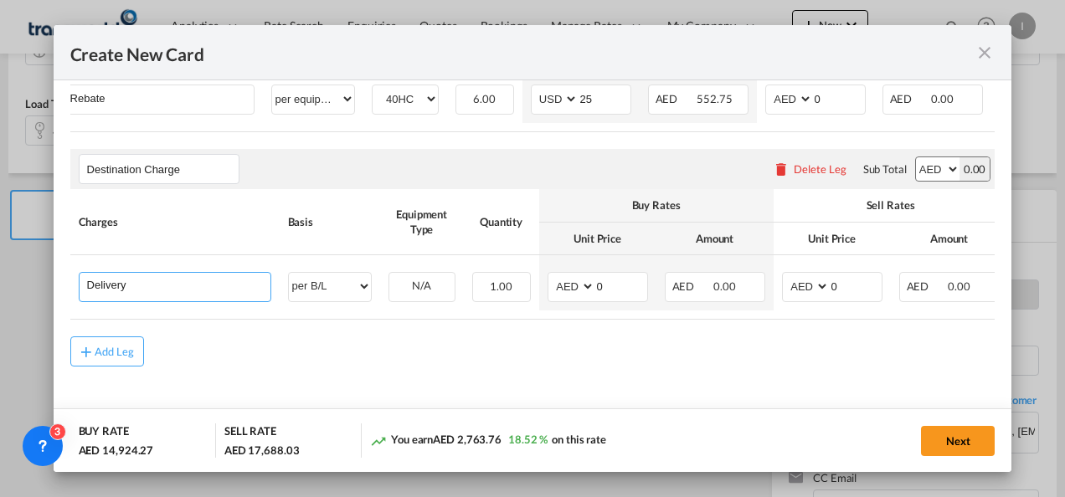
type input "Delivery order DO fee"
select select "per B/L"
click at [606, 286] on input "0" at bounding box center [621, 285] width 52 height 25
type input "575"
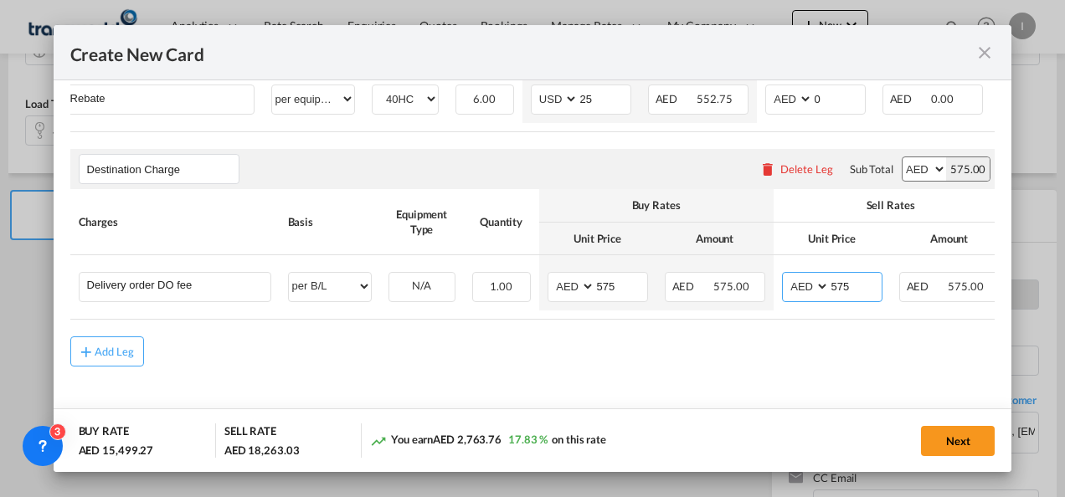
type input "575"
click at [514, 357] on div "Add Leg" at bounding box center [532, 351] width 925 height 30
drag, startPoint x: 621, startPoint y: 321, endPoint x: 898, endPoint y: 358, distance: 279.6
click at [898, 358] on rate-modification "Main Freight Please enter leg name Leg Name Already Exists Delete Leg Sub Total…" at bounding box center [532, 127] width 925 height 480
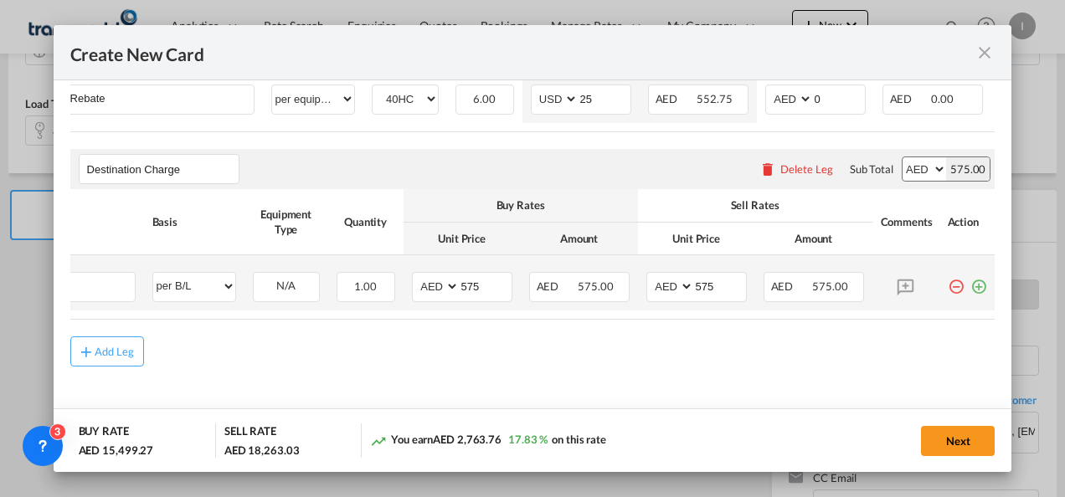
click at [970, 280] on md-icon "icon-plus-circle-outline green-400-fg" at bounding box center [978, 280] width 17 height 17
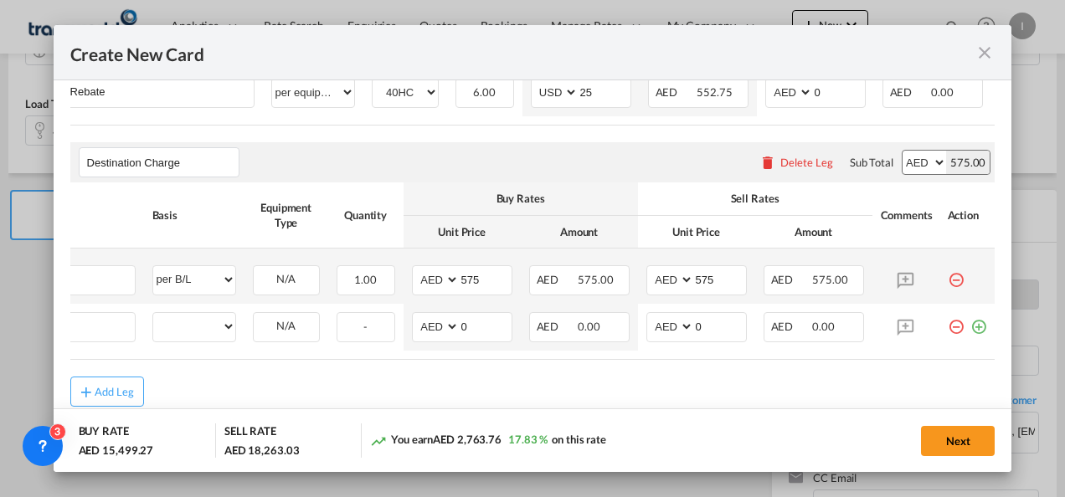
scroll to position [0, 17]
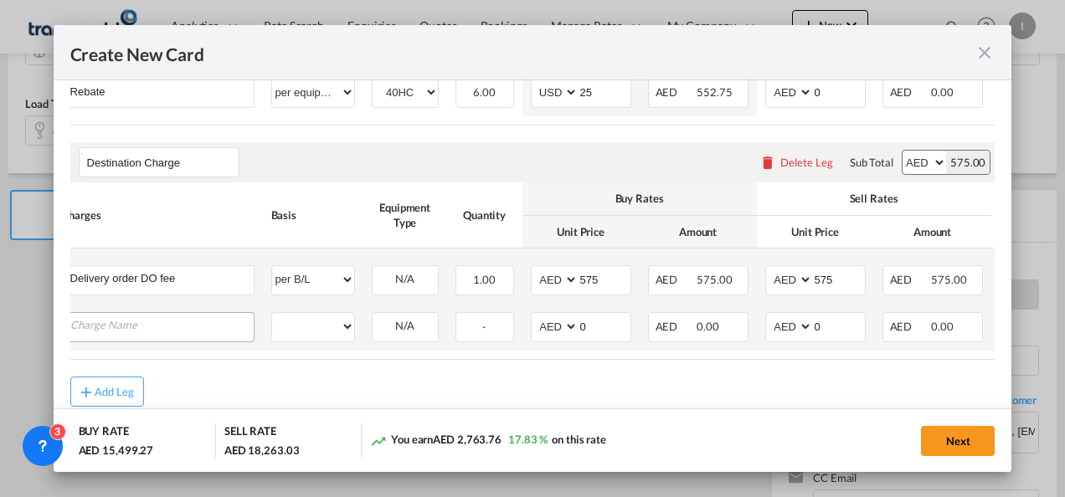
click at [99, 330] on input "Charge Name" at bounding box center [161, 325] width 183 height 25
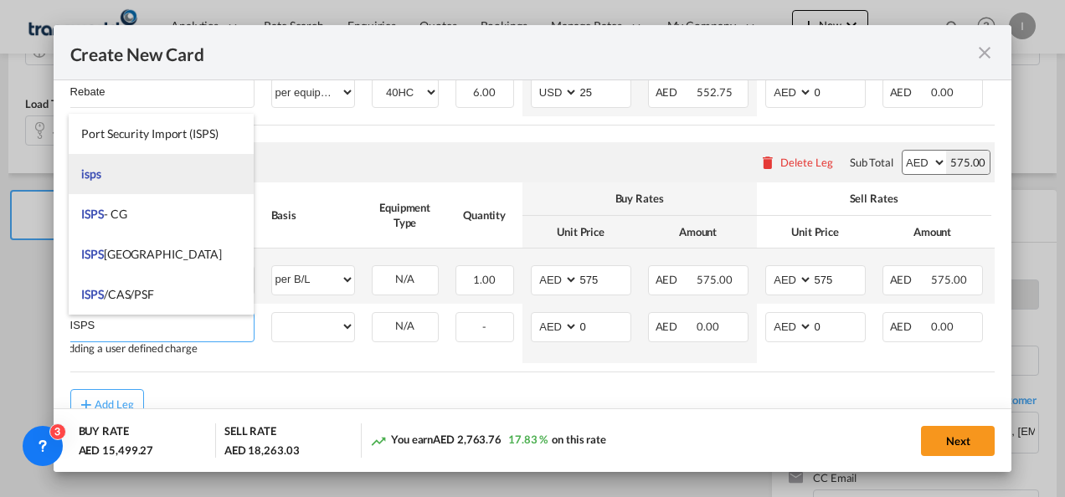
click at [100, 180] on span "isps" at bounding box center [91, 174] width 20 height 14
type input "isps"
select select "per equipment"
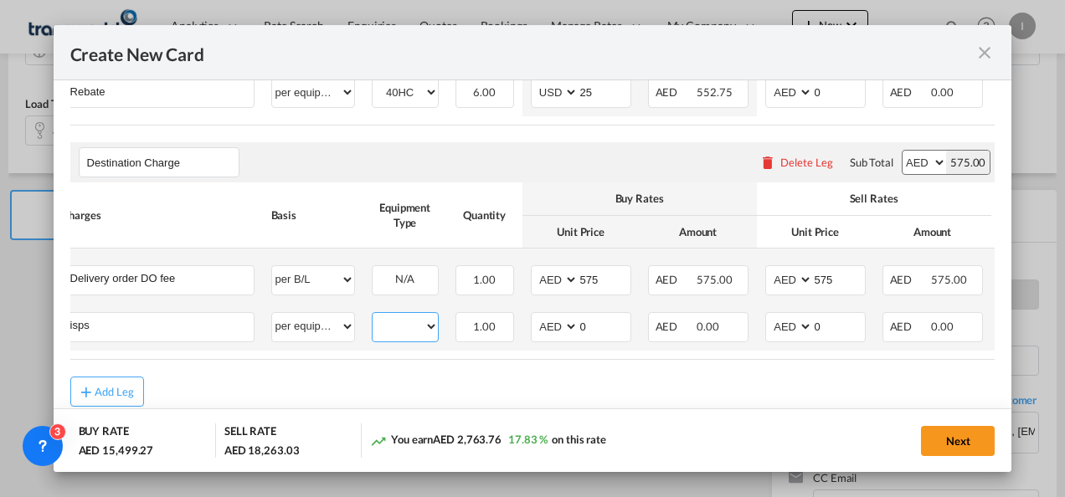
click at [408, 326] on select "40HC" at bounding box center [404, 327] width 65 height 23
select select "40HC"
click at [372, 317] on select "40HC" at bounding box center [404, 327] width 65 height 23
click at [599, 327] on input "0" at bounding box center [604, 325] width 52 height 25
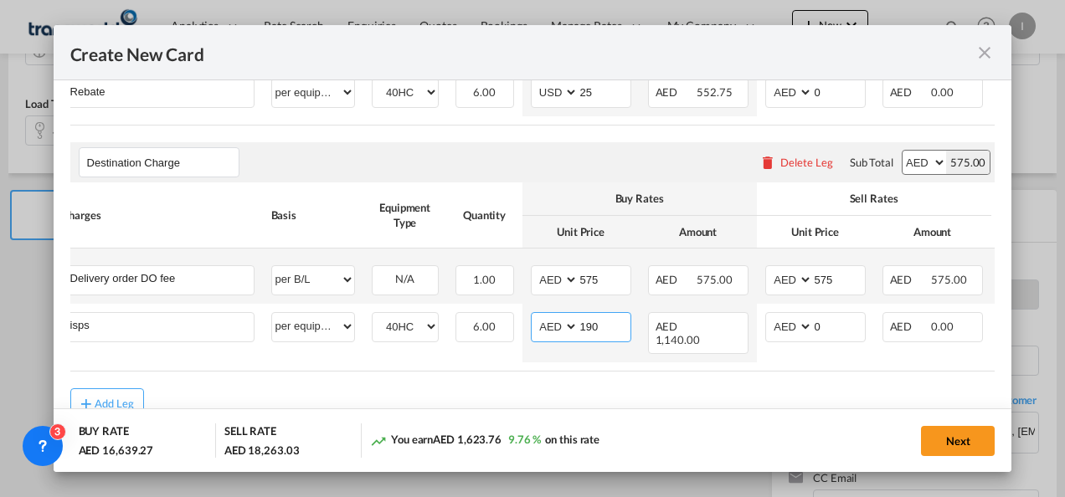
type input "190"
click at [496, 401] on div "Add Leg" at bounding box center [532, 403] width 925 height 30
click at [941, 445] on button "Next" at bounding box center [958, 441] width 74 height 30
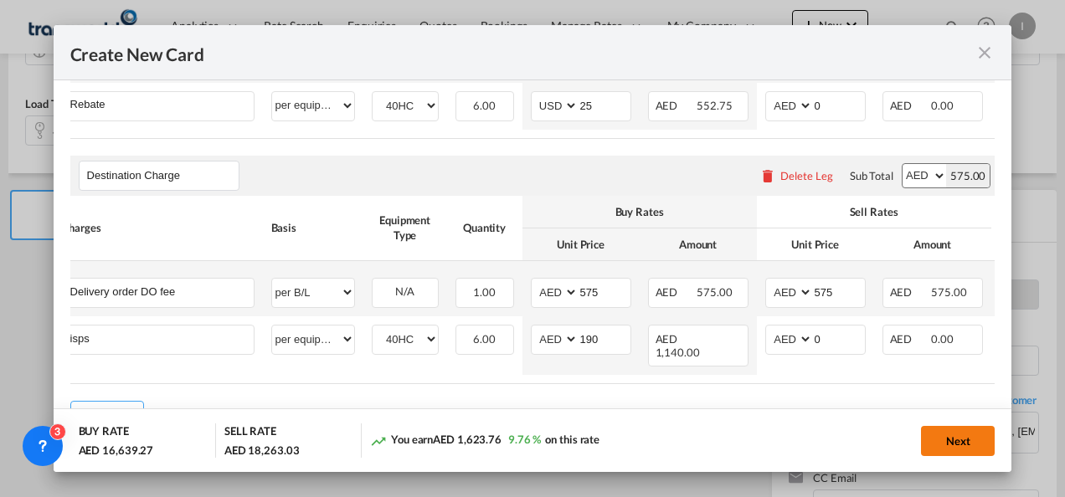
scroll to position [0, 0]
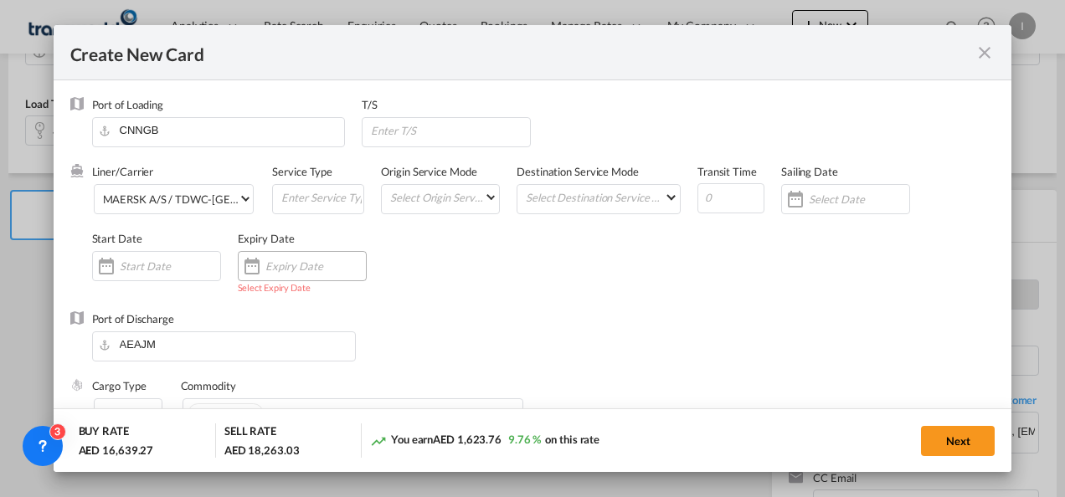
click at [321, 264] on input "Create New Card ..." at bounding box center [315, 265] width 100 height 13
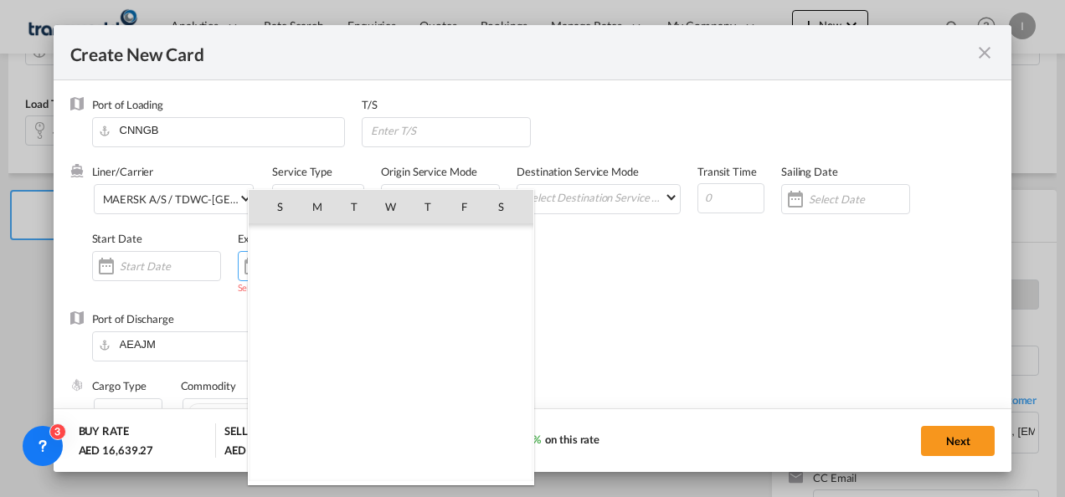
scroll to position [387719, 0]
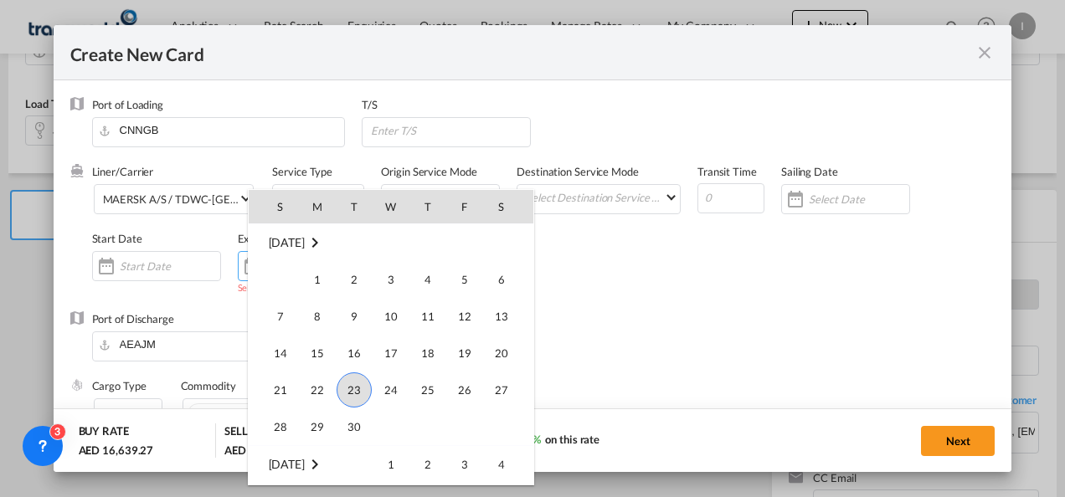
click at [370, 432] on td "30" at bounding box center [354, 427] width 37 height 38
type input "[DATE]"
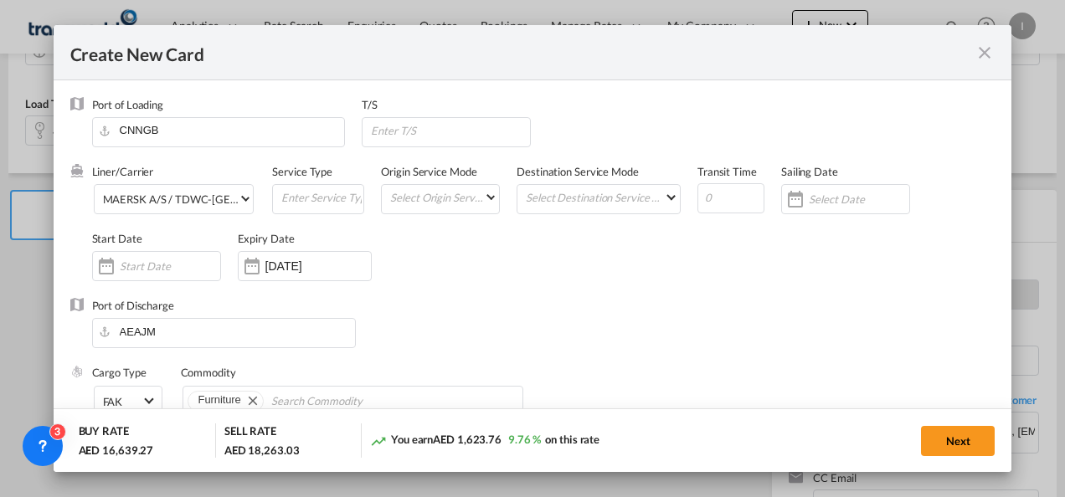
click at [361, 429] on div "SELL RATE AED 18,263.03" at bounding box center [292, 441] width 137 height 34
click at [770, 382] on div "Cargo Type FAK FAK GCR GDSM General Cargo Hazardous Cargo Ambient Foodstuff Chi…" at bounding box center [543, 398] width 903 height 67
click at [983, 448] on button "Next" at bounding box center [958, 441] width 74 height 30
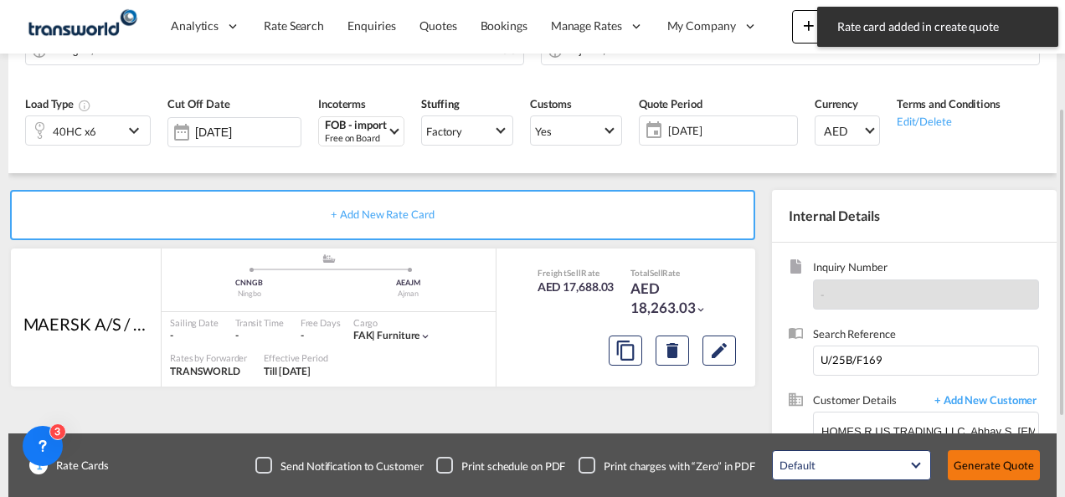
click at [978, 459] on button "Generate Quote" at bounding box center [993, 465] width 92 height 30
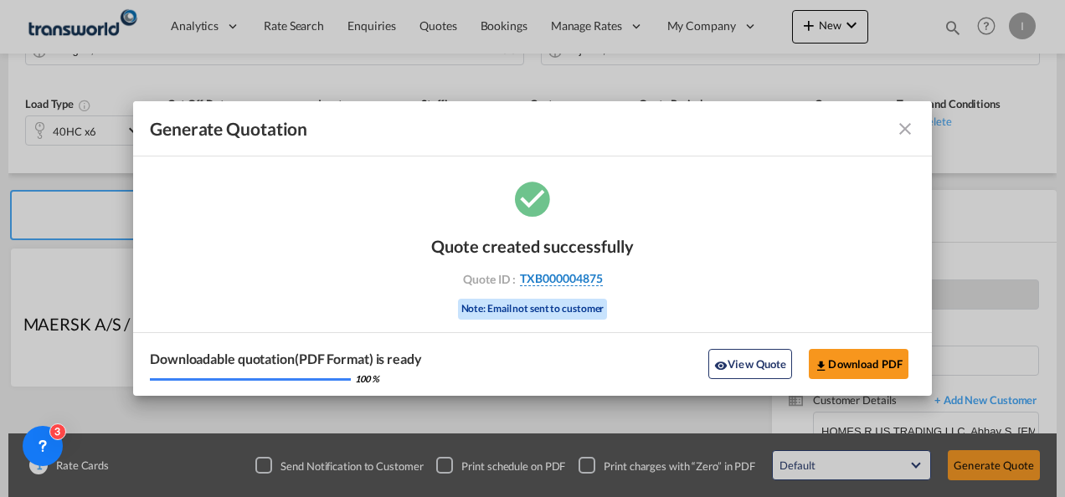
click at [548, 283] on span "TXB000004875" at bounding box center [561, 278] width 83 height 15
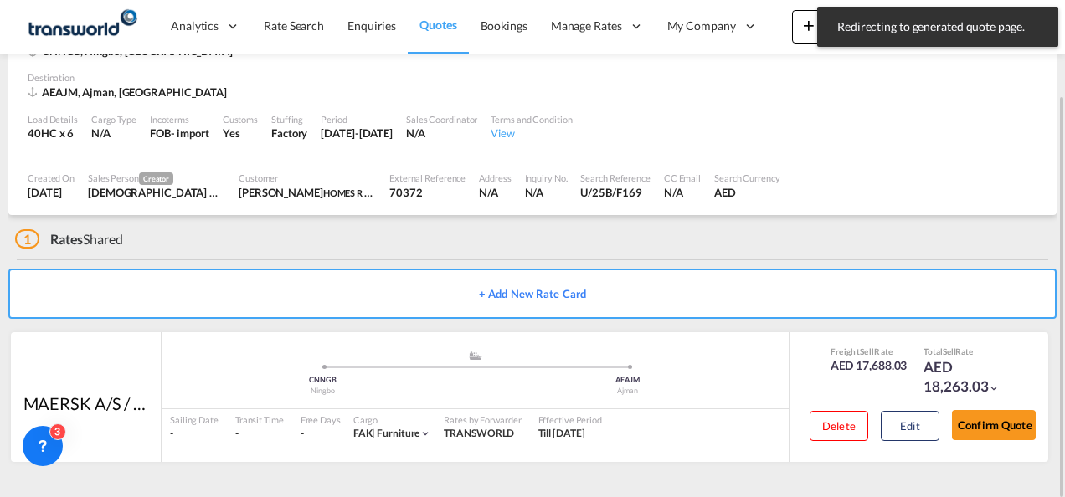
scroll to position [102, 0]
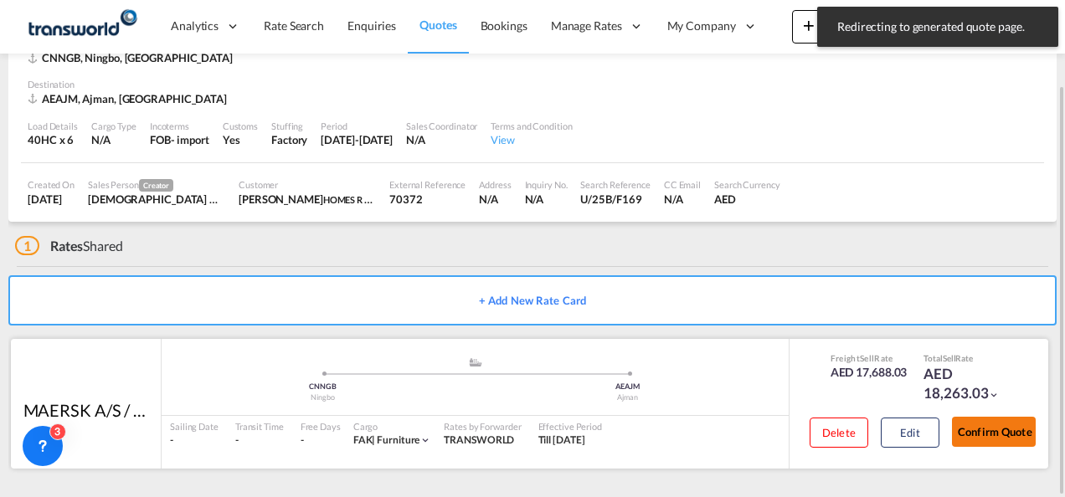
click at [976, 434] on button "Confirm Quote" at bounding box center [994, 432] width 84 height 30
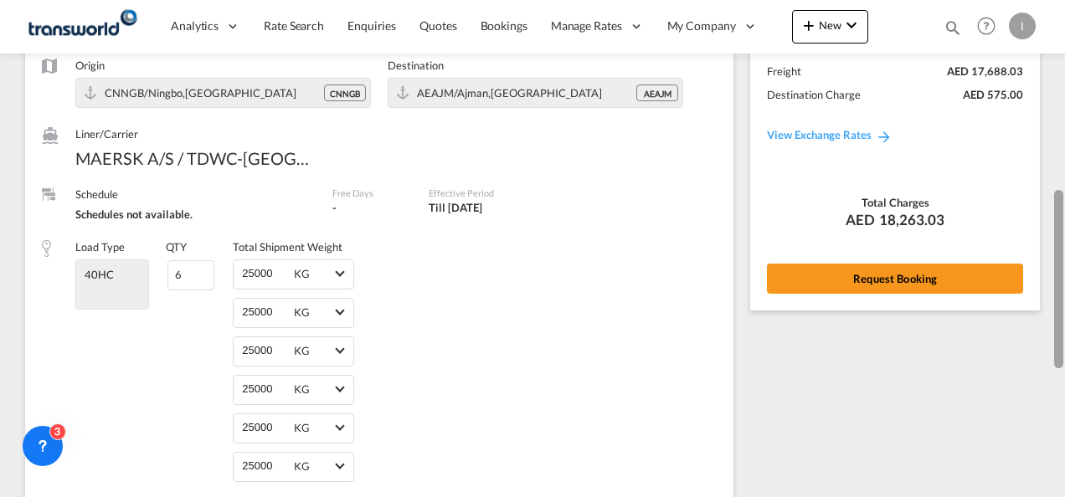
drag, startPoint x: 1067, startPoint y: 236, endPoint x: 1066, endPoint y: 136, distance: 100.4
click at [1064, 136] on html "Redirecting to generated quote page. Press Escape to dismiss. Analytics Reports…" at bounding box center [532, 248] width 1065 height 497
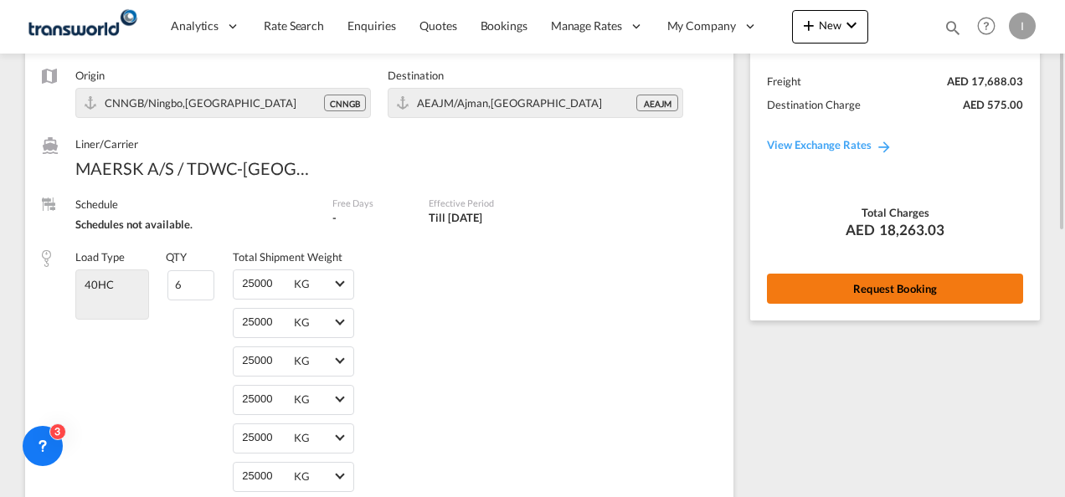
click at [870, 291] on button "Request Booking" at bounding box center [895, 289] width 256 height 30
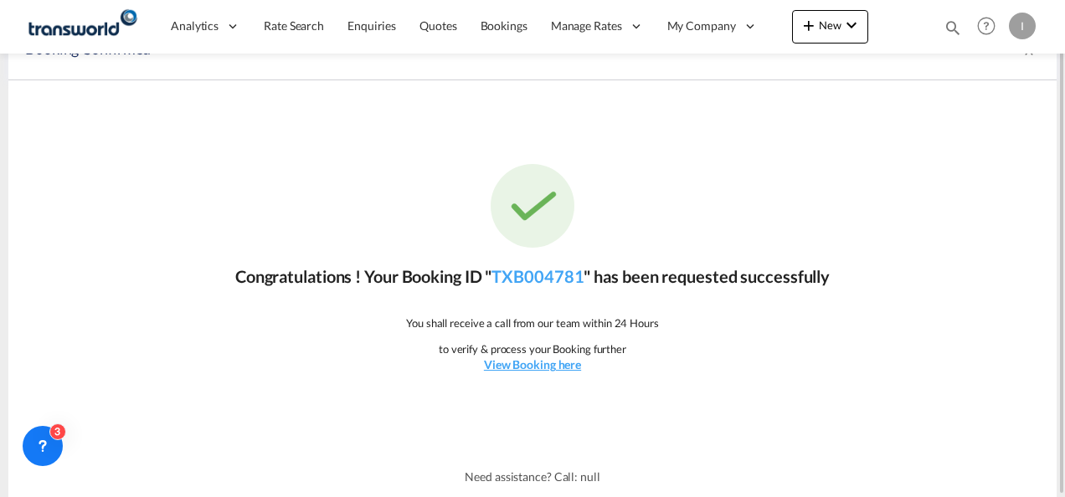
scroll to position [31, 0]
click at [519, 280] on link "TXB004781" at bounding box center [537, 277] width 92 height 20
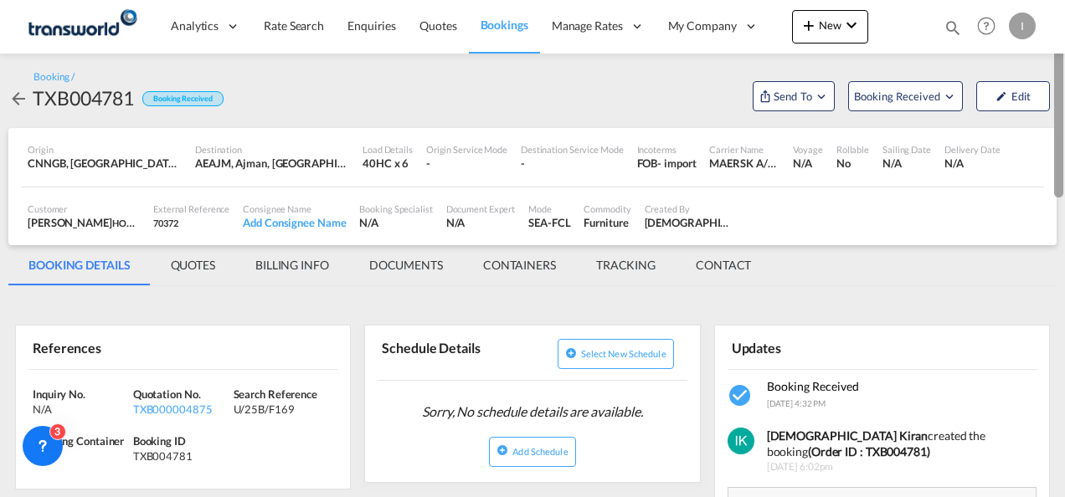
drag, startPoint x: 1062, startPoint y: 383, endPoint x: 1063, endPoint y: 151, distance: 231.0
click at [1063, 151] on div at bounding box center [1062, 248] width 3 height 490
drag, startPoint x: 1061, startPoint y: 303, endPoint x: 1064, endPoint y: 97, distance: 205.9
click at [1064, 97] on html "Analytics Reports Dashboard Rate Search Enquiries Quotes" at bounding box center [532, 248] width 1065 height 497
click at [788, 99] on span "Send To" at bounding box center [793, 96] width 42 height 17
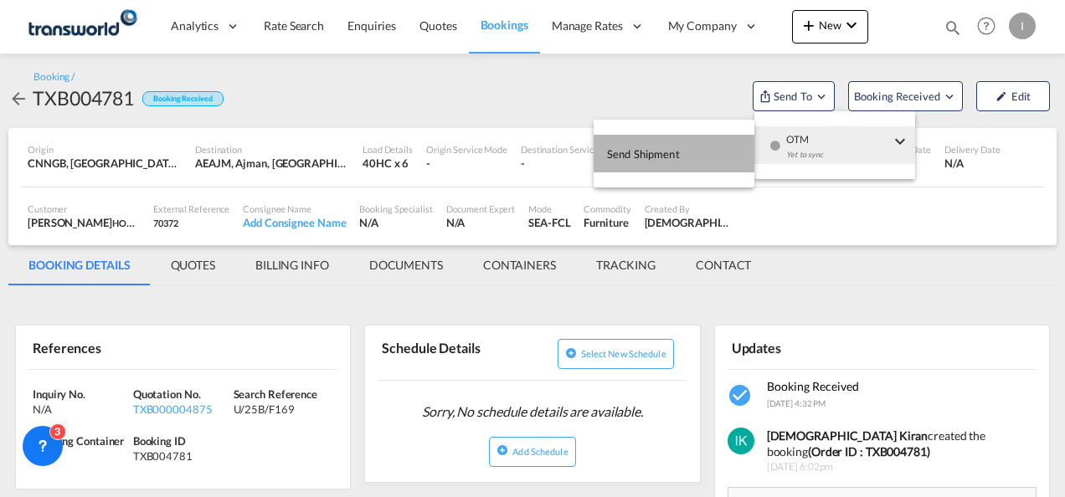
click at [711, 153] on button "Send Shipment" at bounding box center [673, 154] width 161 height 38
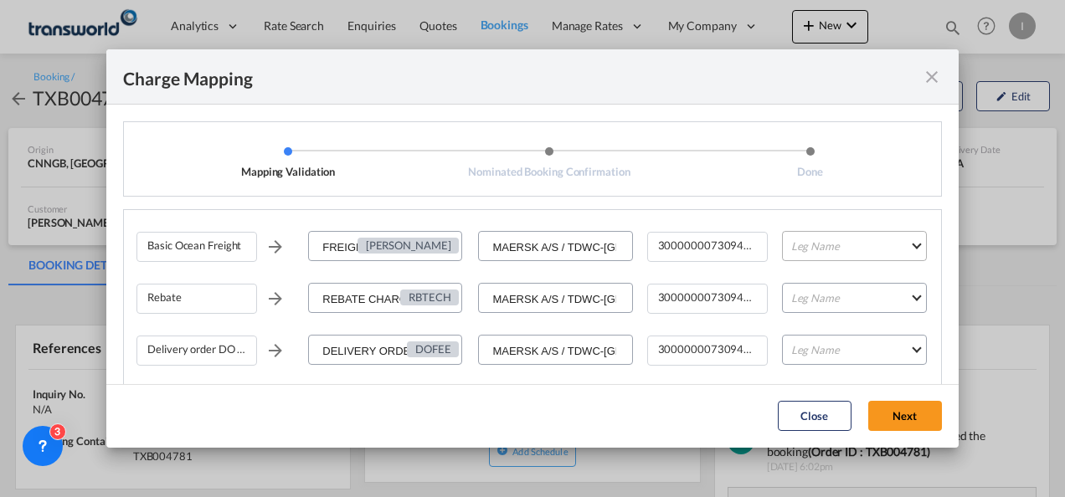
click at [804, 239] on md-select "Leg Name HANDLING ORIGIN VESSEL HANDLING DESTINATION OTHERS TL PICK UP CUSTOMS …" at bounding box center [854, 246] width 145 height 30
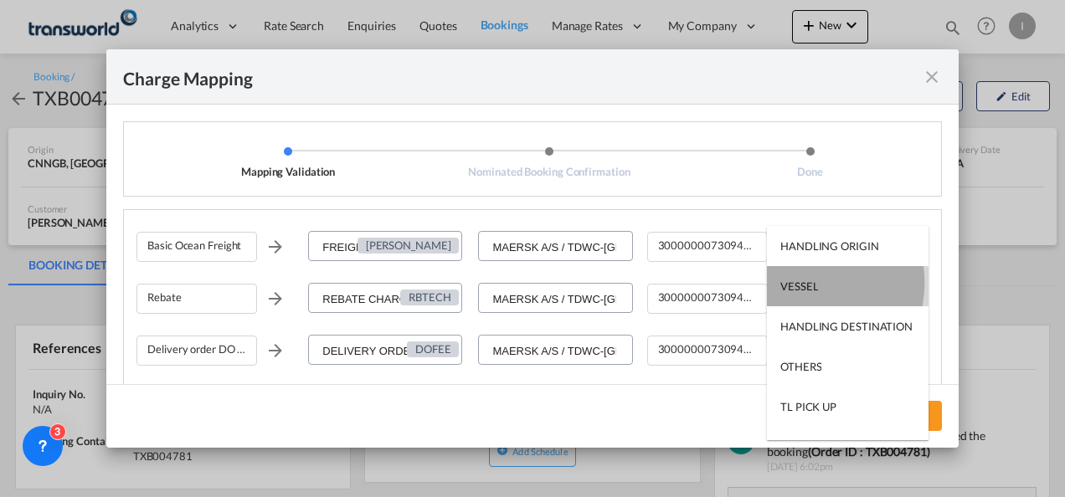
click at [799, 283] on div "VESSEL" at bounding box center [799, 286] width 38 height 15
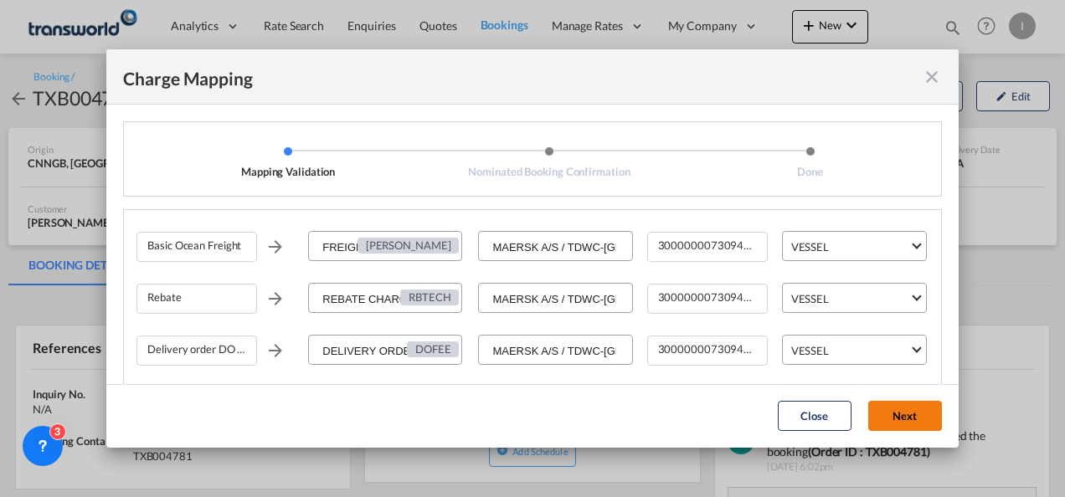
click at [888, 413] on button "Next" at bounding box center [905, 416] width 74 height 30
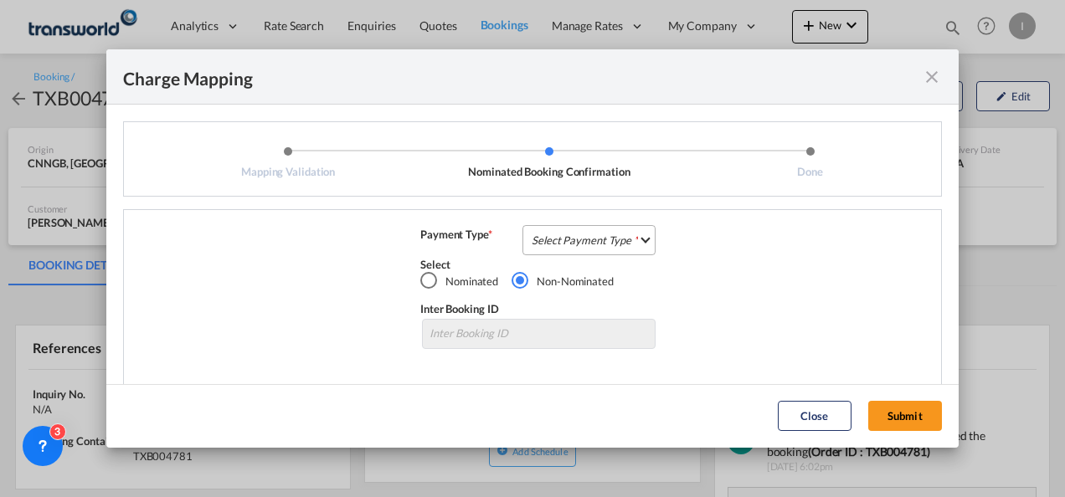
click at [589, 243] on md-select "Select Payment Type COLLECT PREPAID" at bounding box center [588, 240] width 133 height 30
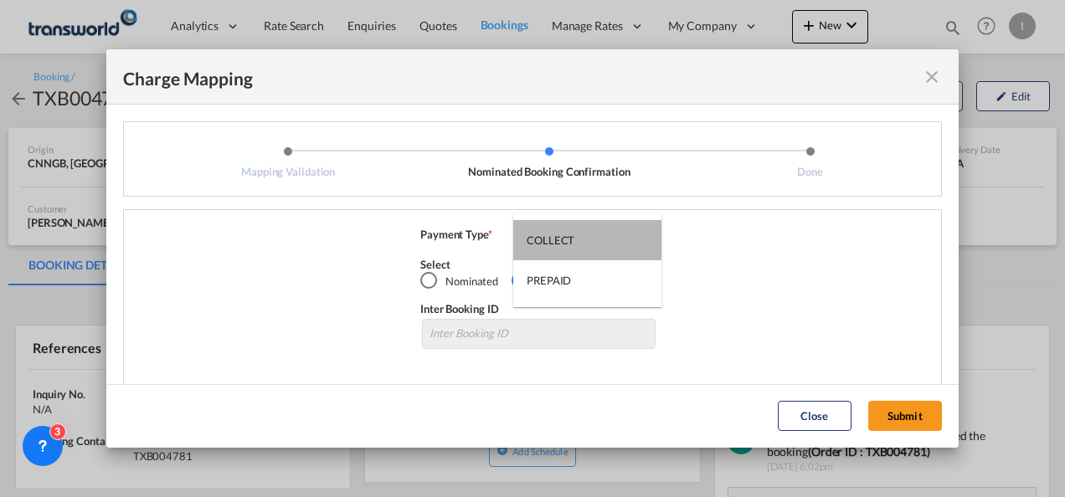
click at [589, 243] on md-option "COLLECT" at bounding box center [587, 240] width 148 height 40
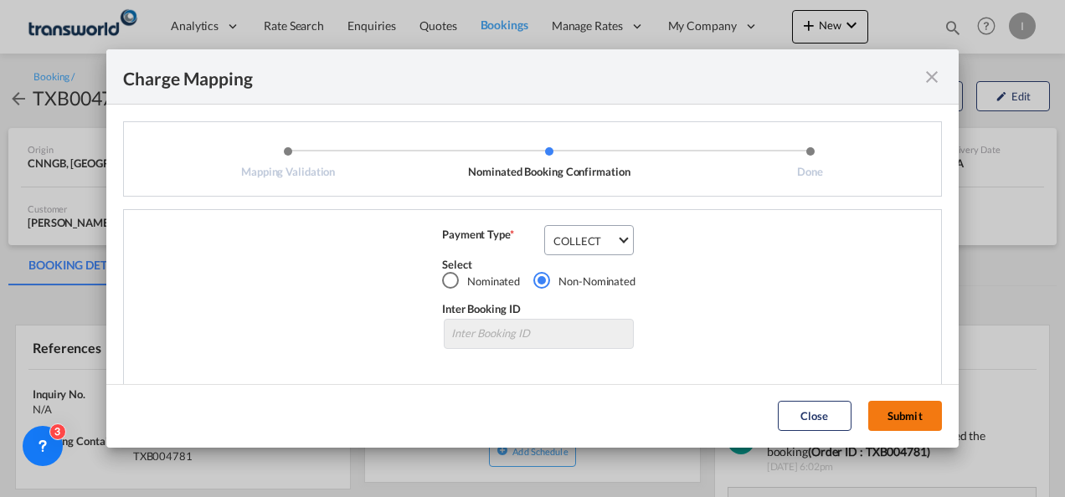
click at [894, 425] on button "Submit" at bounding box center [905, 416] width 74 height 30
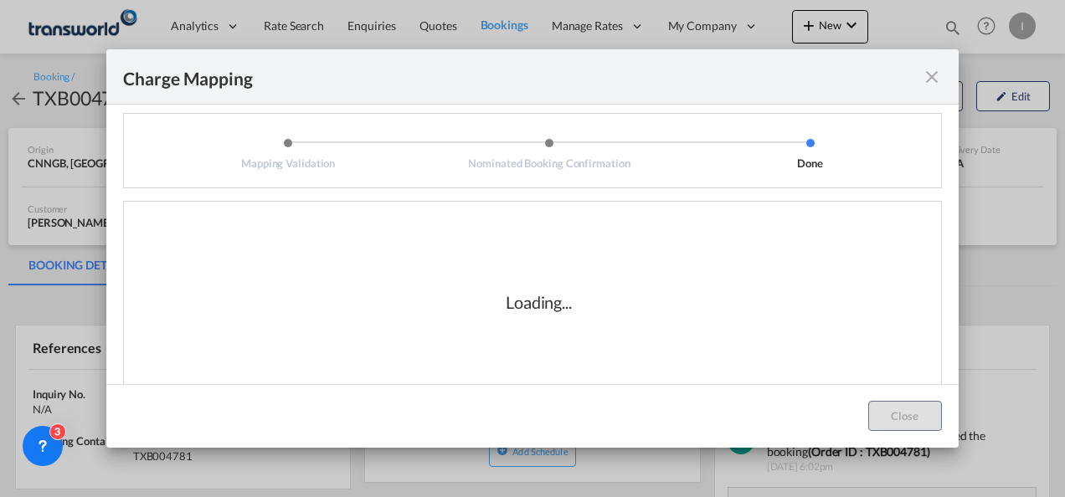
scroll to position [10, 0]
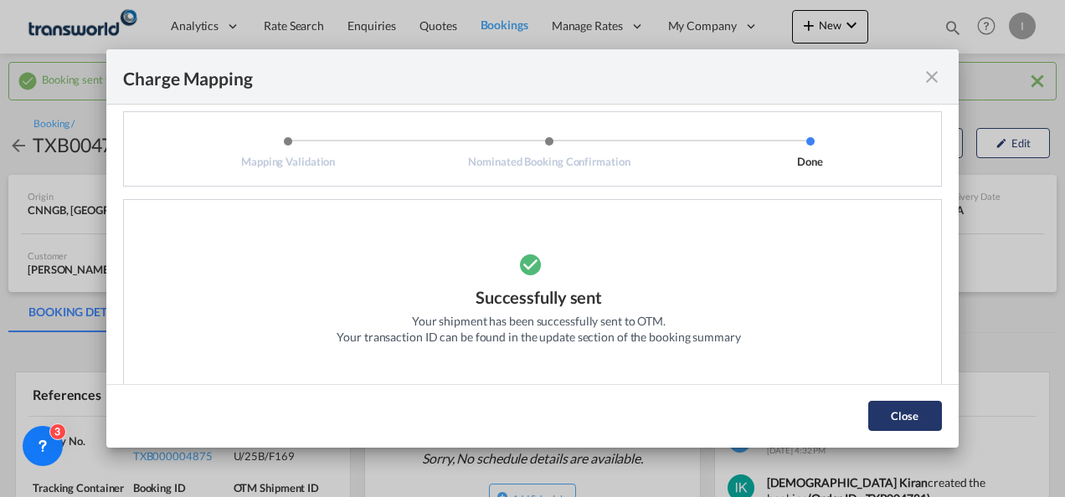
click at [911, 403] on button "Close" at bounding box center [905, 416] width 74 height 30
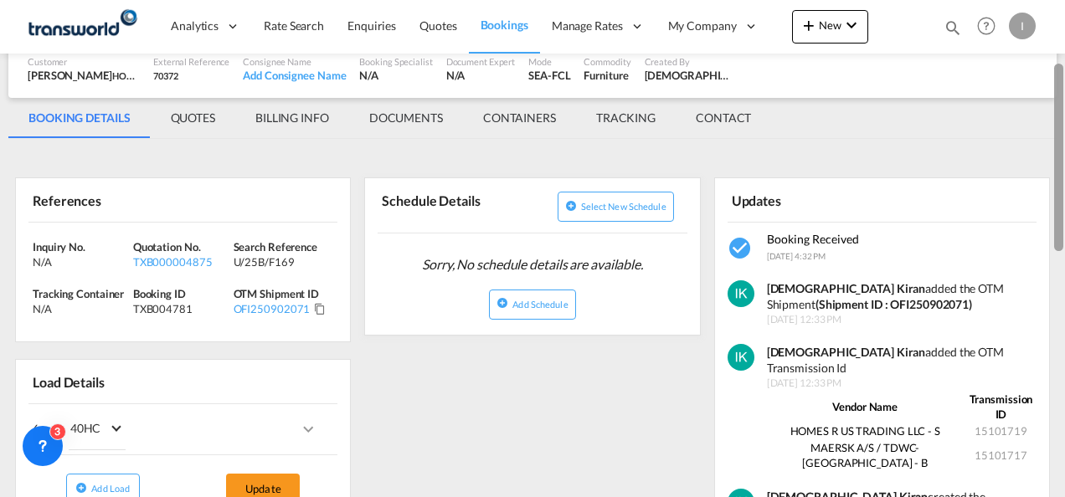
scroll to position [198, 0]
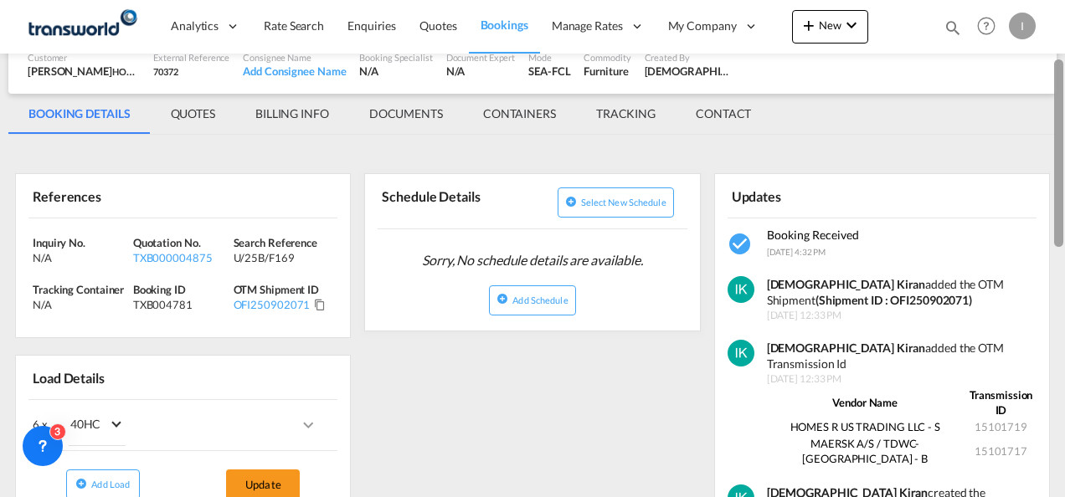
drag, startPoint x: 1060, startPoint y: 152, endPoint x: 1060, endPoint y: 228, distance: 75.3
click at [1060, 228] on div at bounding box center [1058, 152] width 9 height 187
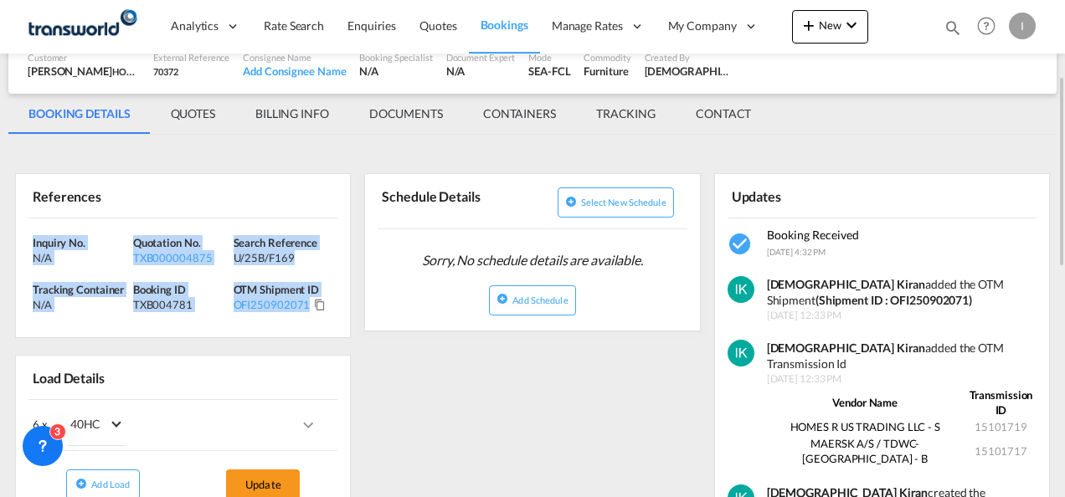
drag, startPoint x: 317, startPoint y: 325, endPoint x: 25, endPoint y: 228, distance: 307.8
click at [25, 228] on div "Inquiry No. N/A Quotation No. TXB000004875 Search Reference U/25B/F169 Tracking…" at bounding box center [183, 278] width 334 height 120
copy div "Inquiry No. N/A Quotation No. TXB000004875 Search Reference U/25B/F169 Tracking…"
